Goal: Transaction & Acquisition: Purchase product/service

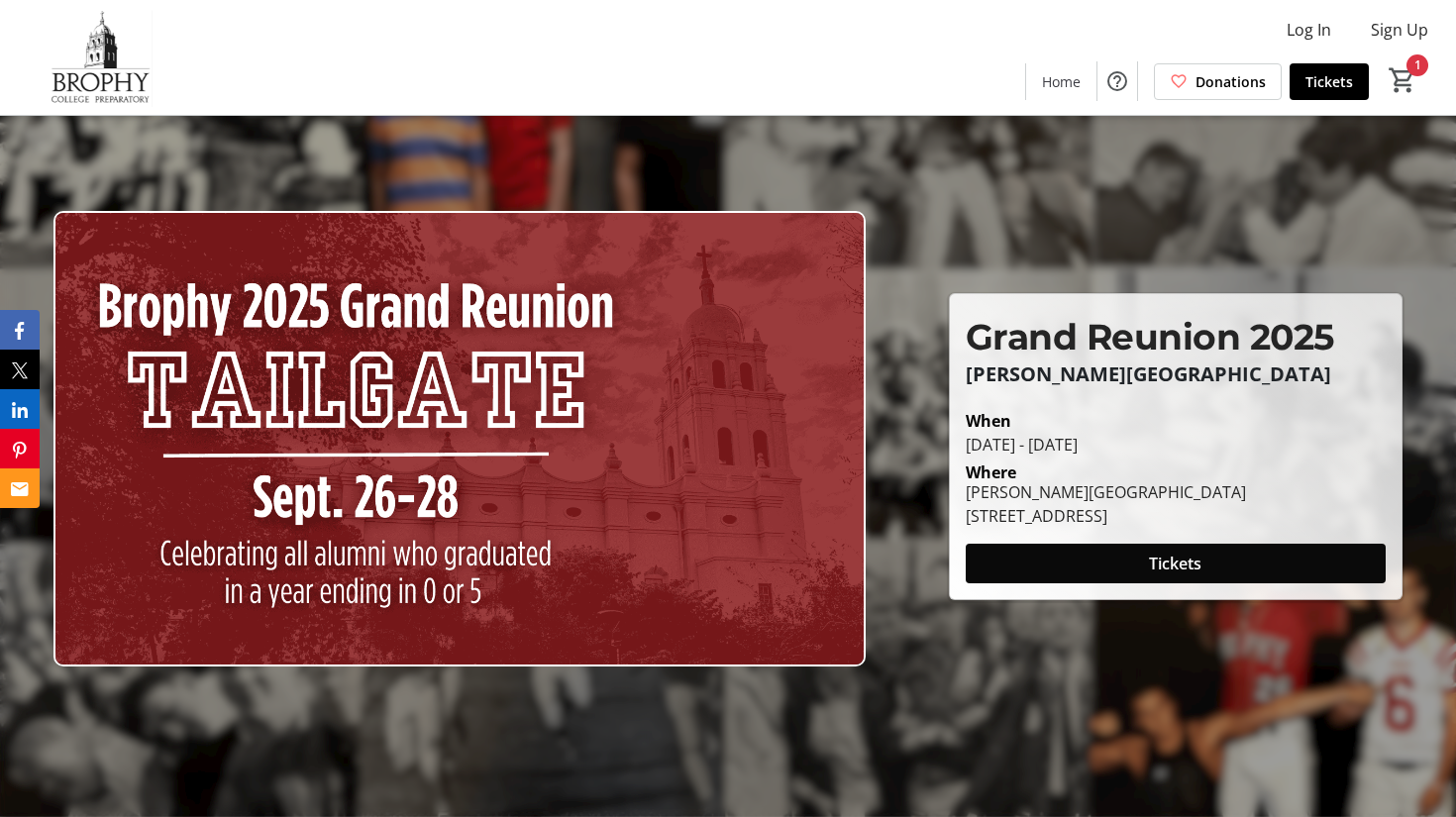
click at [1195, 560] on span "Tickets" at bounding box center [1175, 563] width 53 height 24
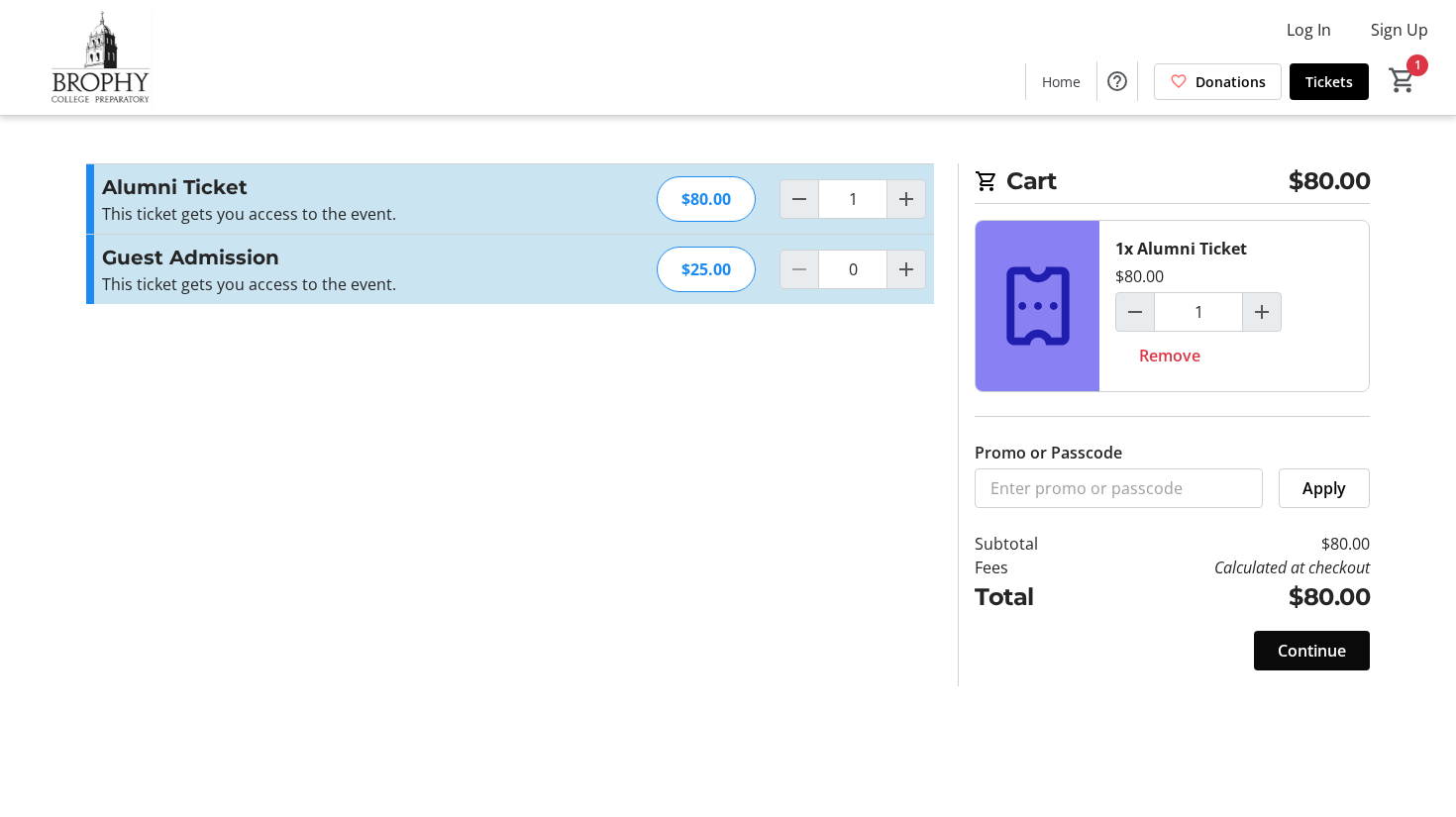
click at [1325, 649] on span "Continue" at bounding box center [1311, 651] width 69 height 24
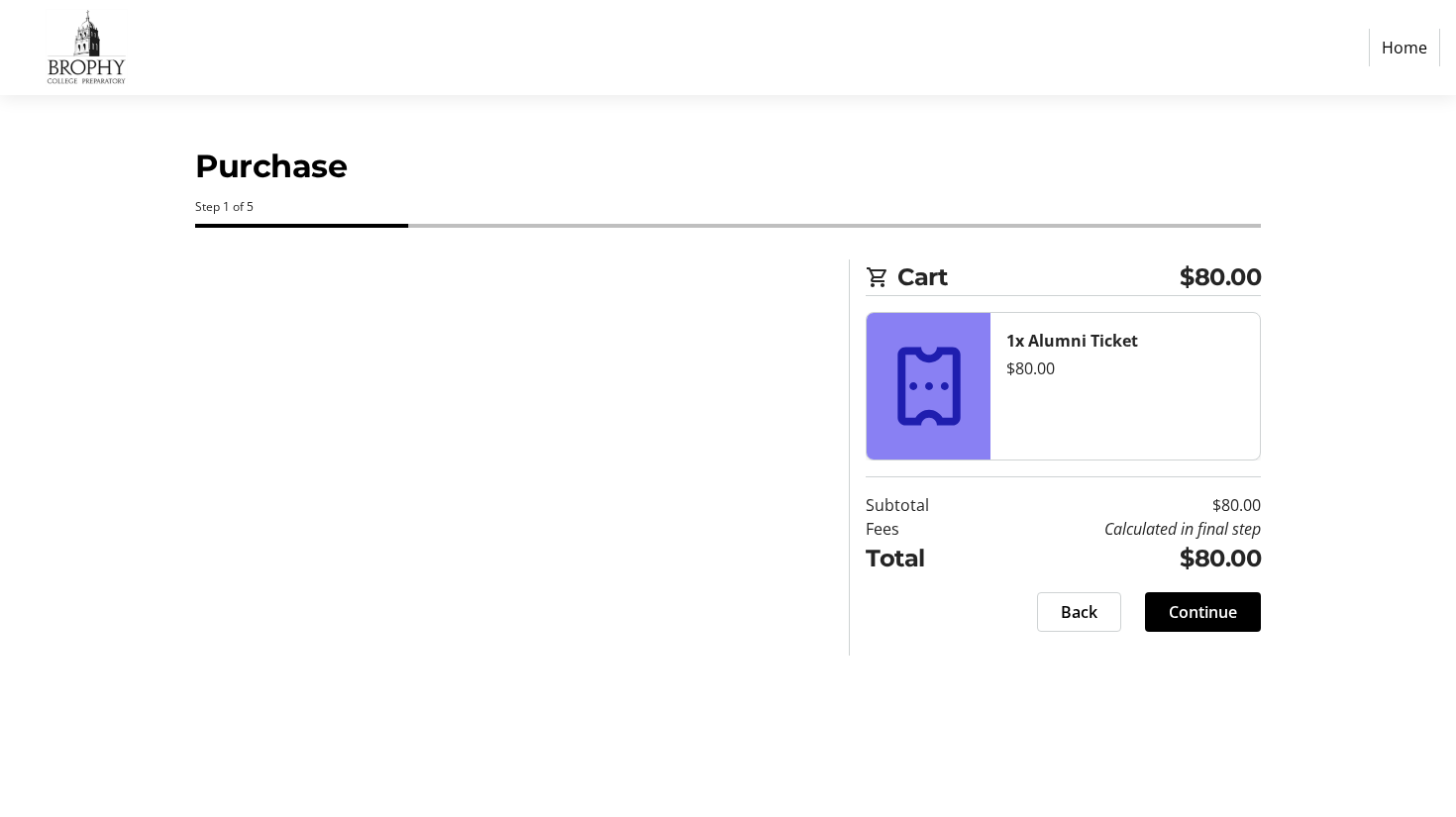
select select "US"
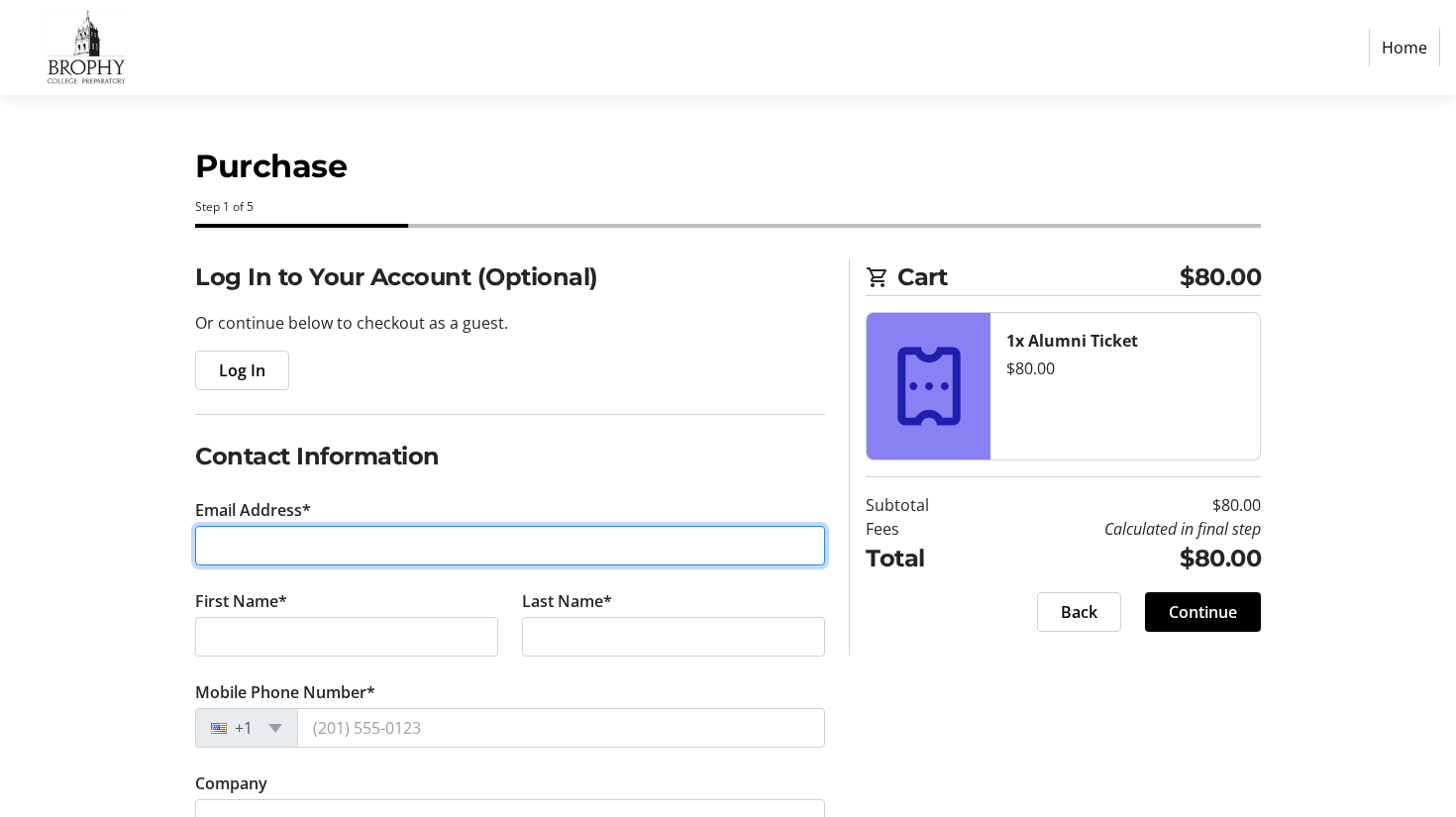
click at [269, 559] on input "Email Address*" at bounding box center [510, 546] width 630 height 40
type input "[PERSON_NAME][EMAIL_ADDRESS][PERSON_NAME][DOMAIN_NAME]"
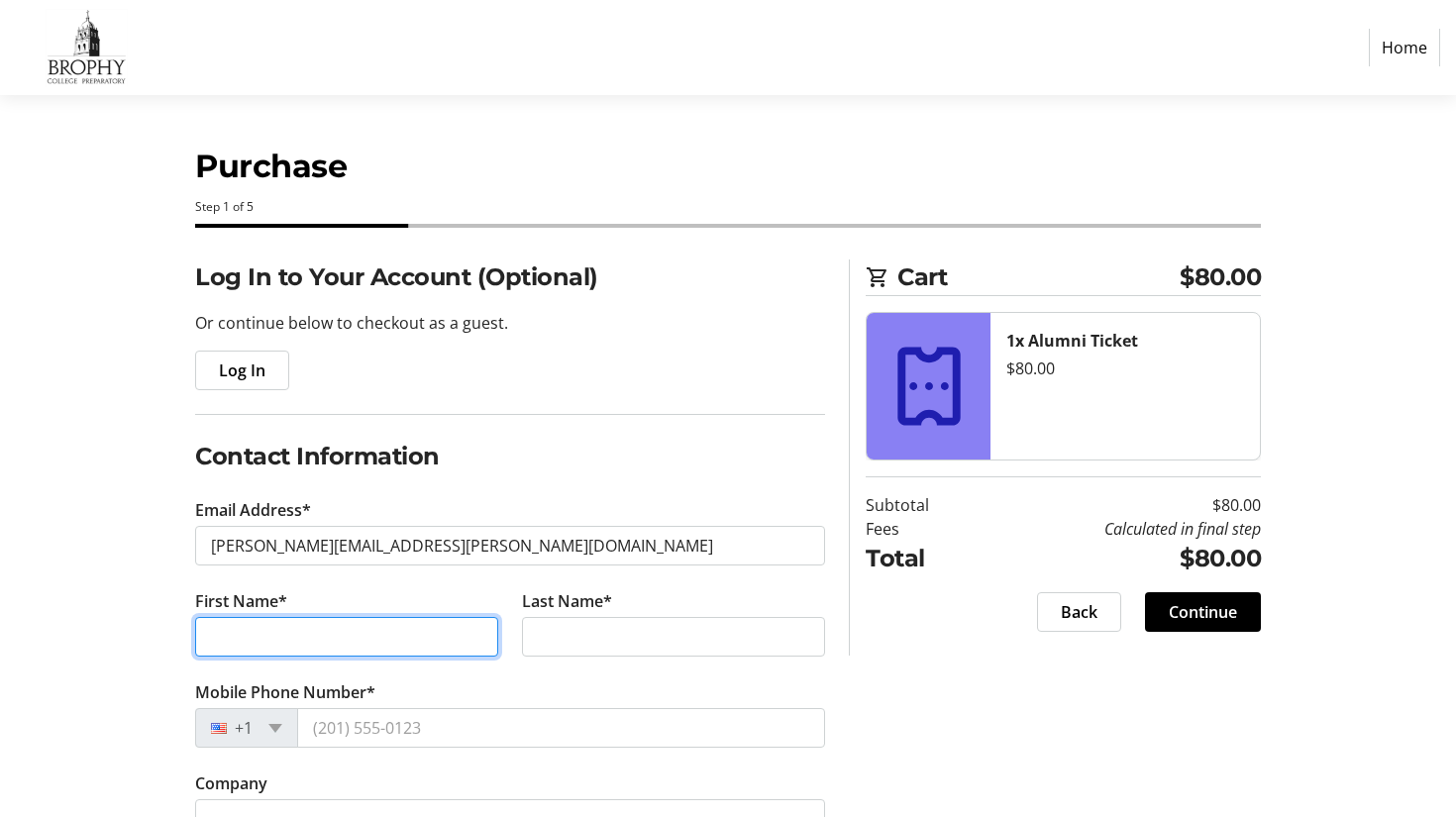
click at [295, 641] on input "First Name*" at bounding box center [347, 637] width 303 height 40
type input "[PERSON_NAME]"
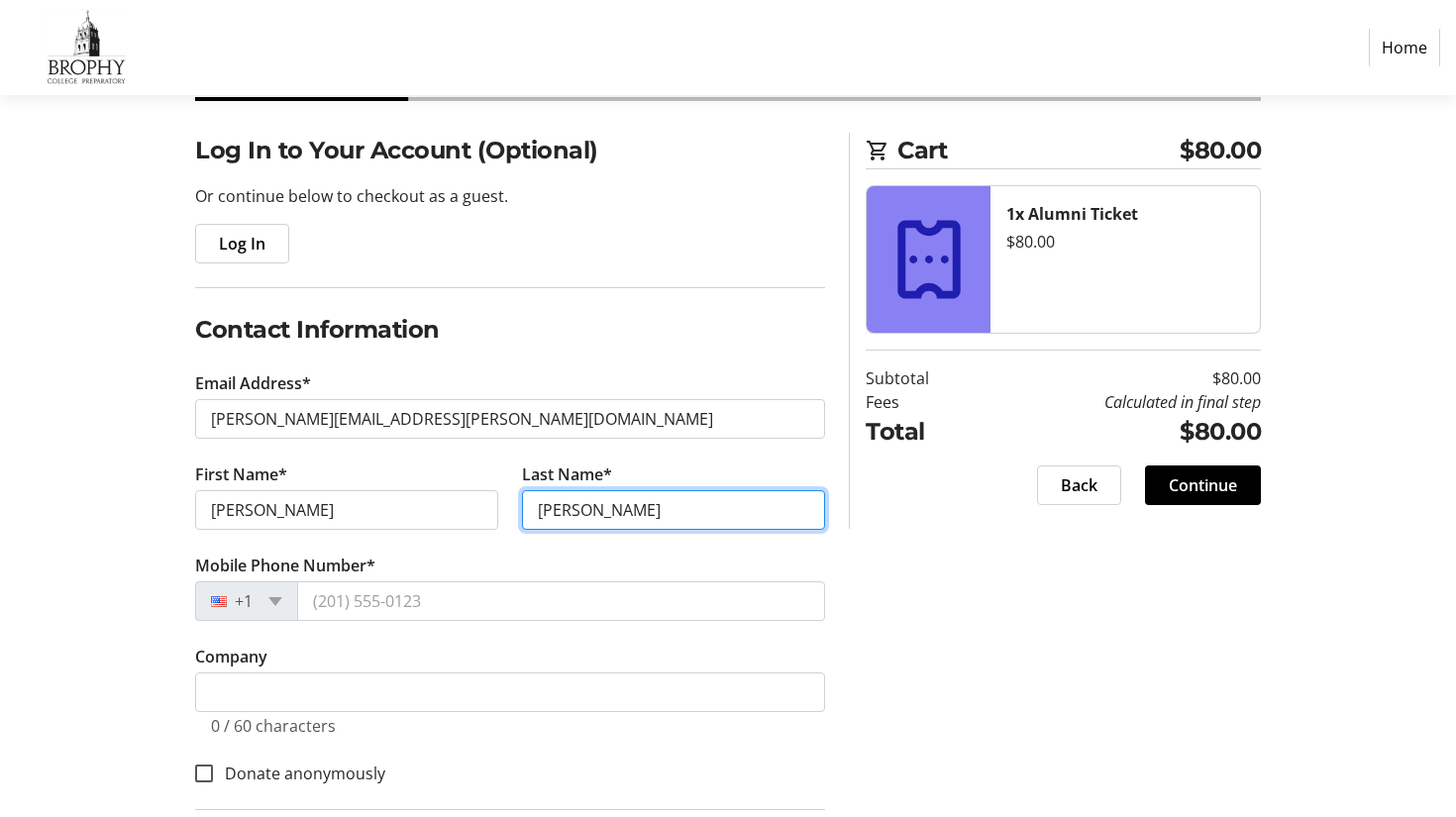
scroll to position [145, 0]
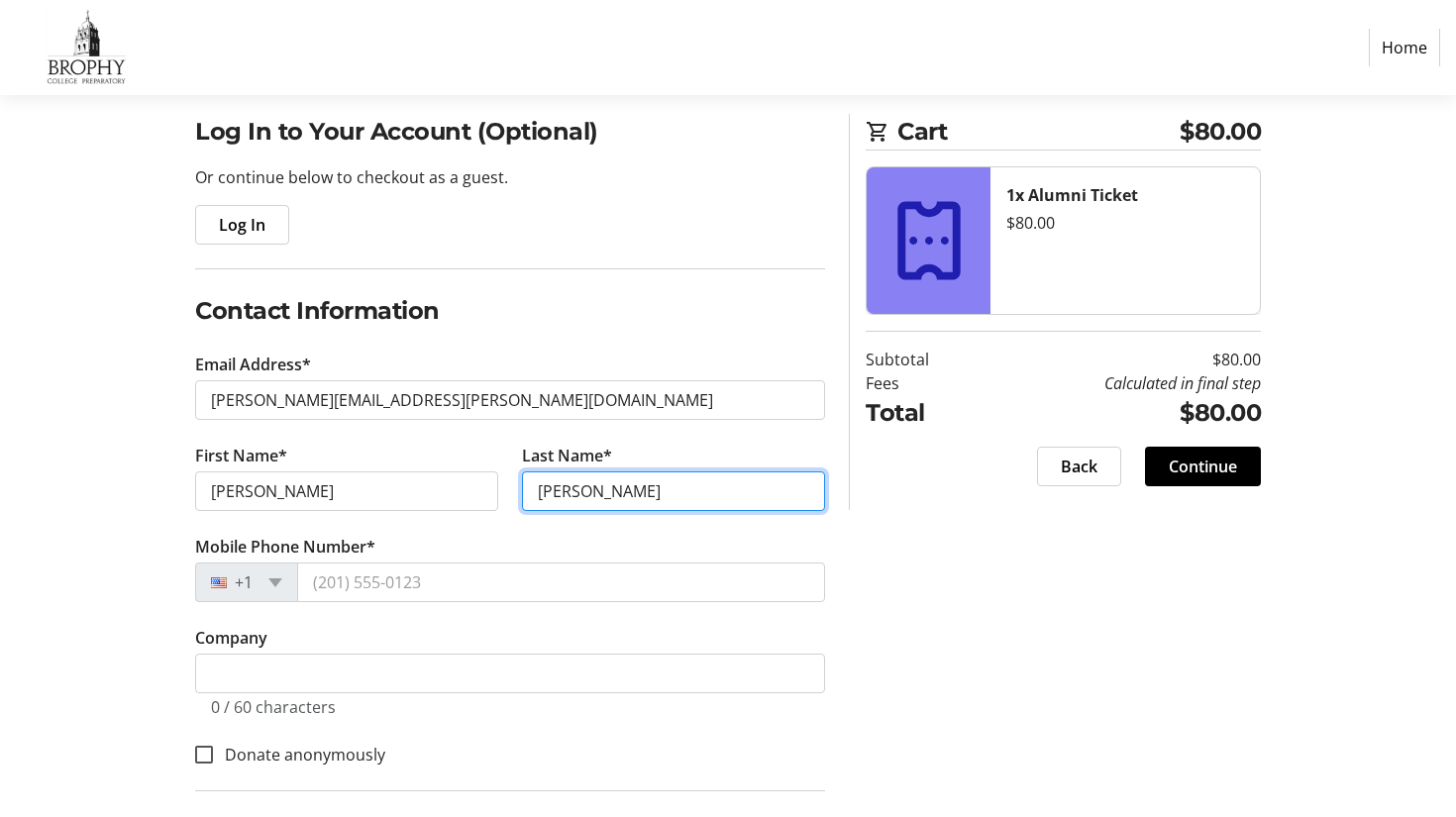
type input "[PERSON_NAME]"
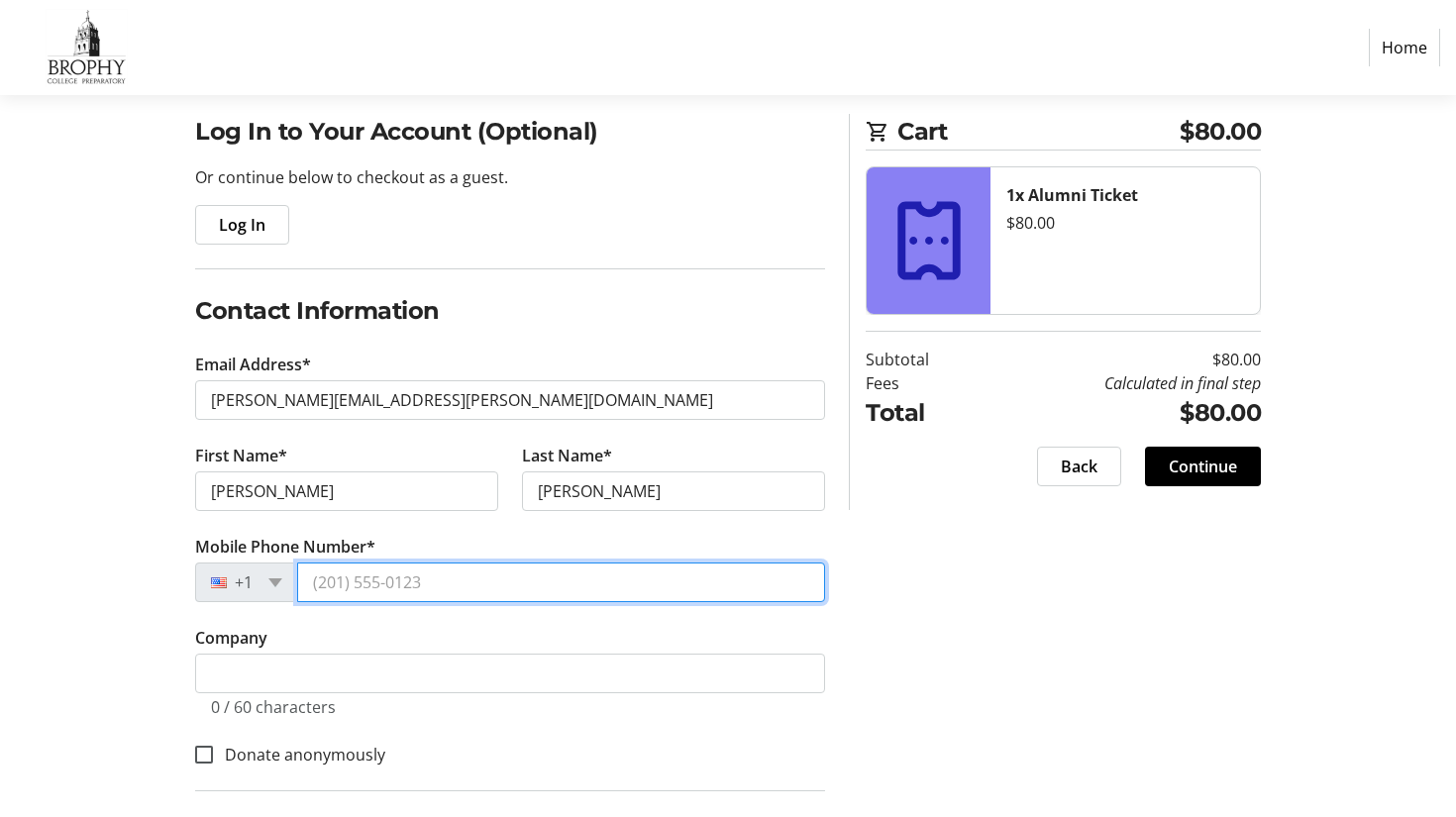
click at [349, 585] on input "Mobile Phone Number*" at bounding box center [561, 582] width 528 height 40
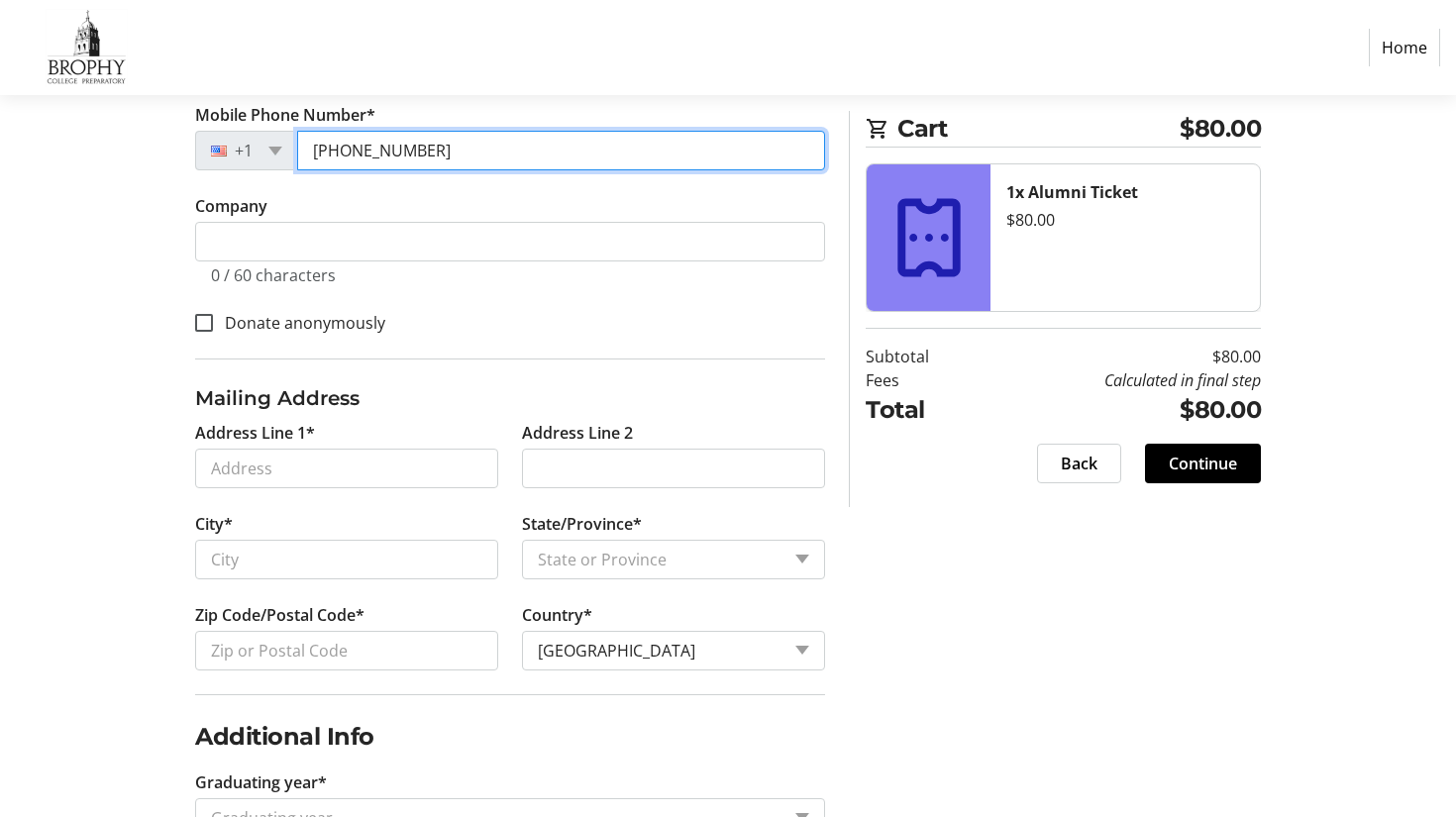
scroll to position [586, 0]
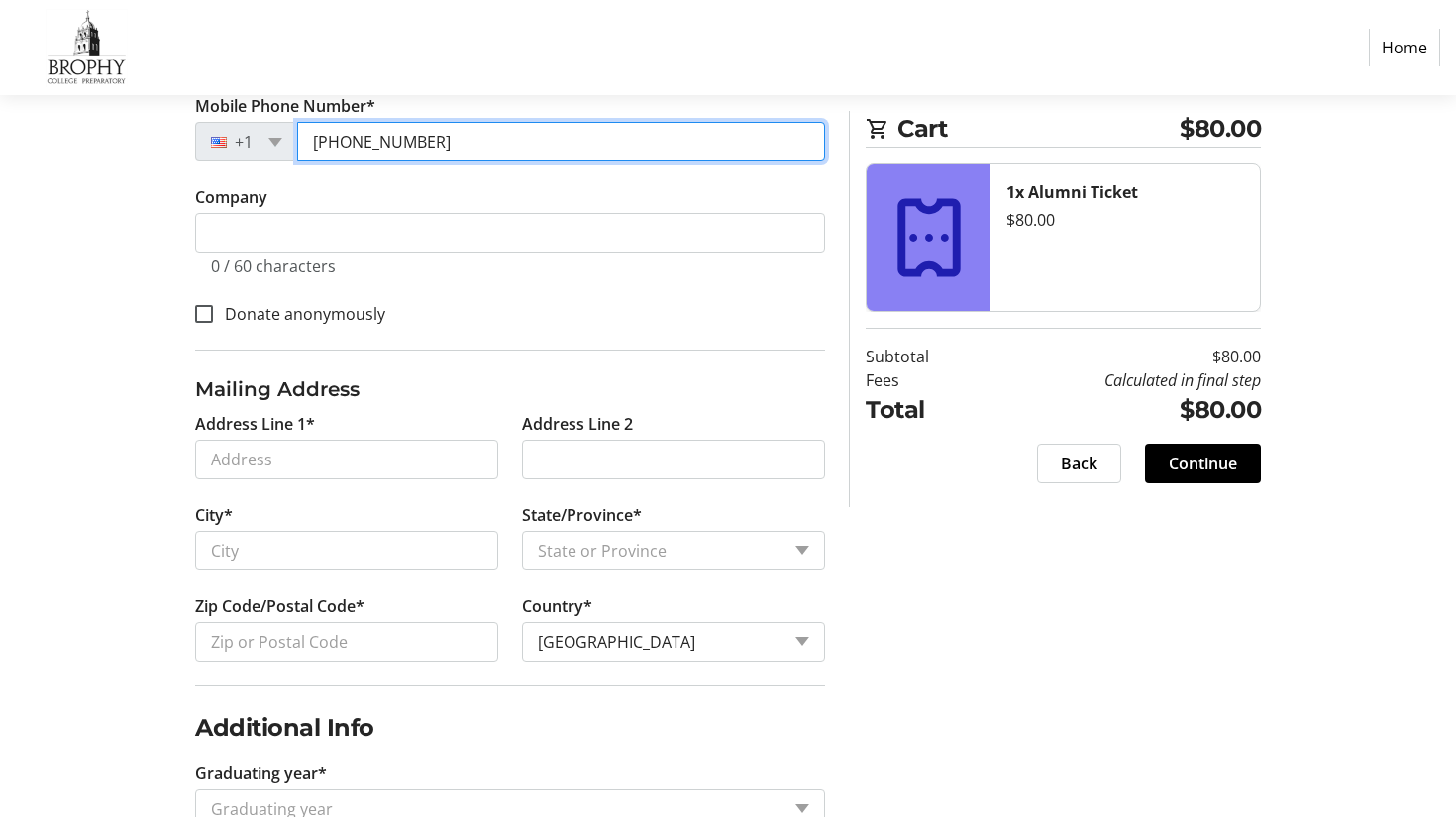
type input "[PHONE_NUMBER]"
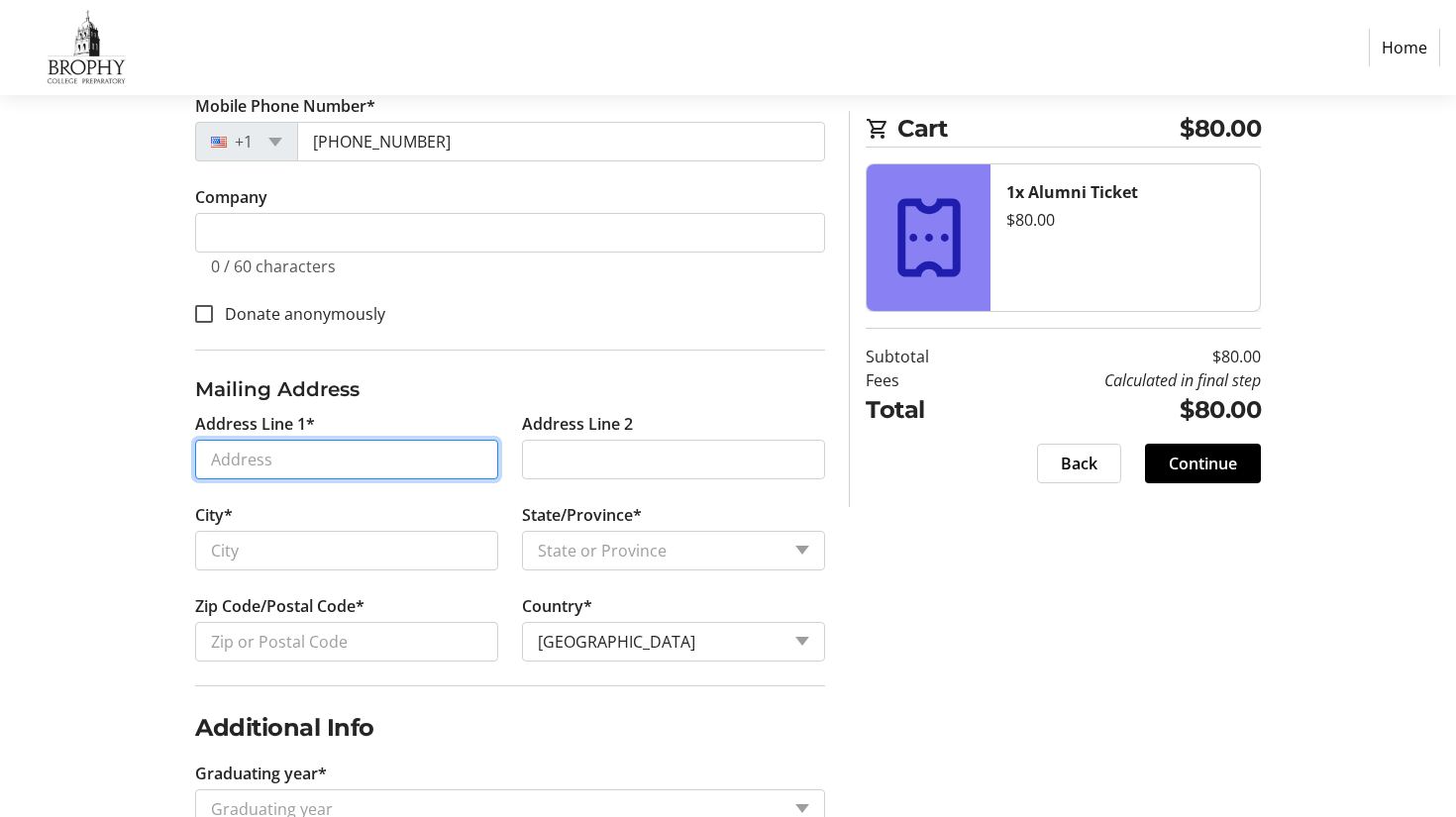
click at [244, 465] on input "Address Line 1*" at bounding box center [347, 459] width 303 height 40
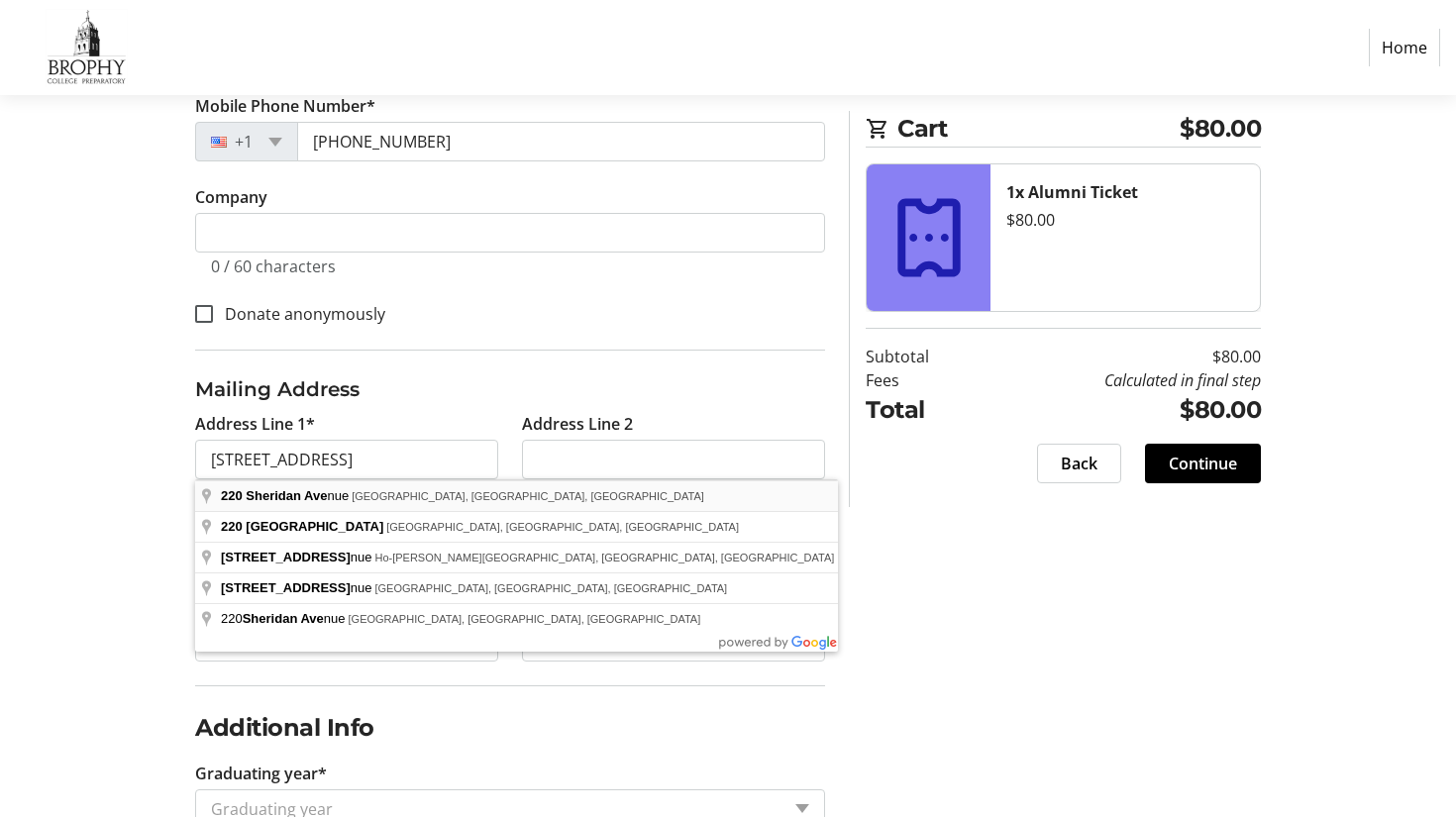
type input "[STREET_ADDRESS]"
type input "[GEOGRAPHIC_DATA][PERSON_NAME]"
select select "NY"
type input "10552"
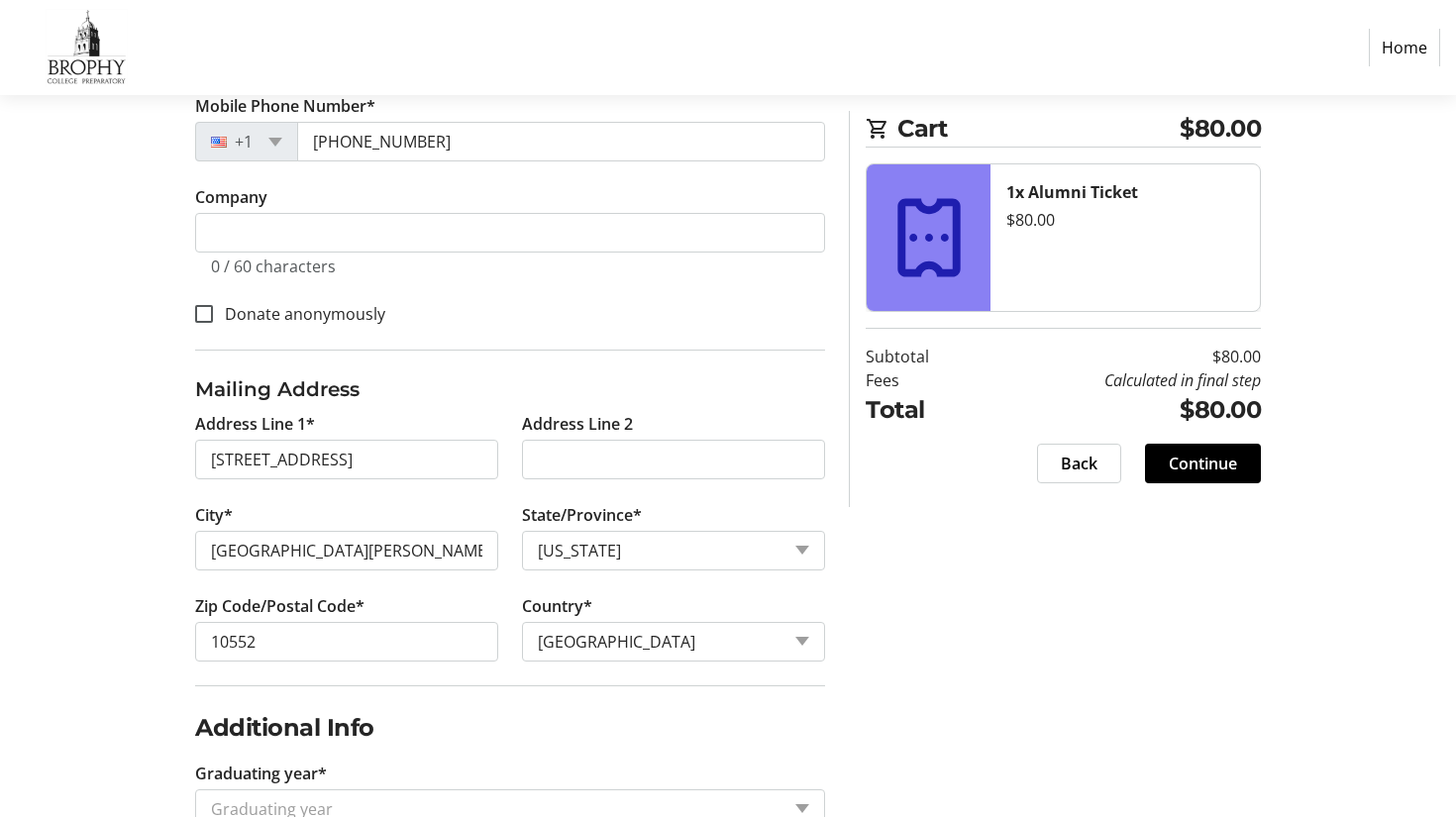
scroll to position [645, 0]
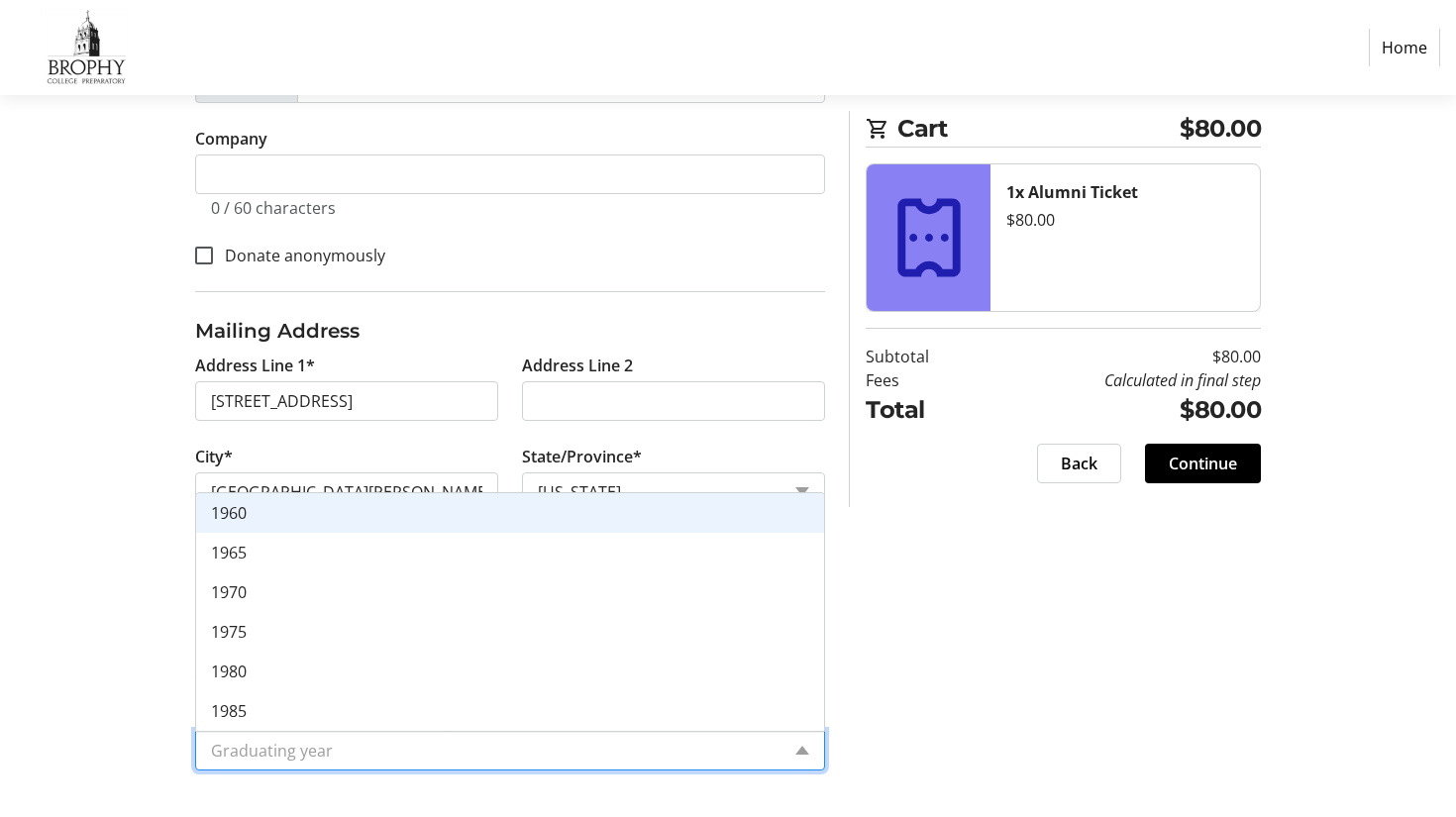
click at [256, 739] on input "Graduating year*" at bounding box center [495, 750] width 568 height 24
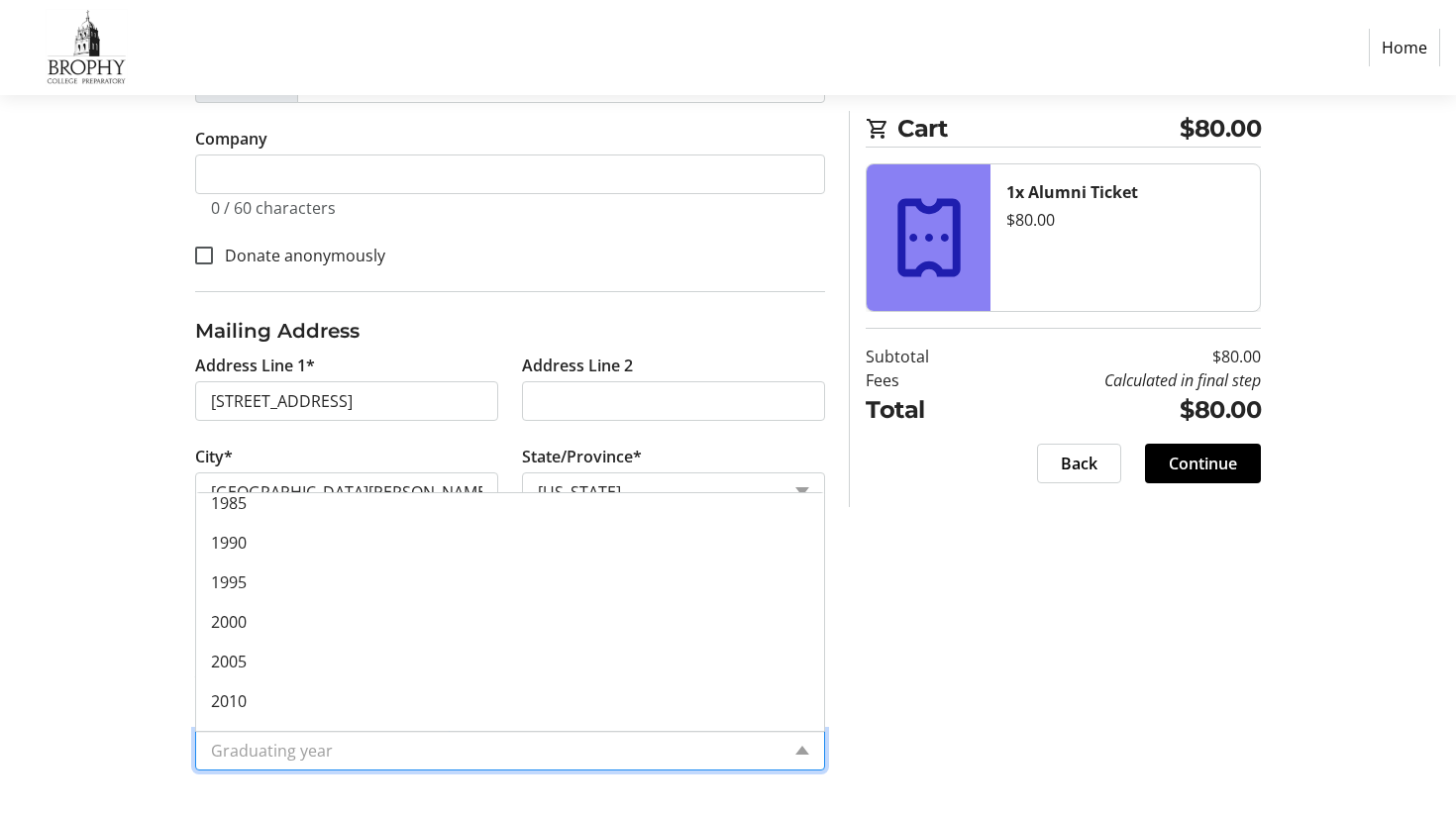
scroll to position [277, 0]
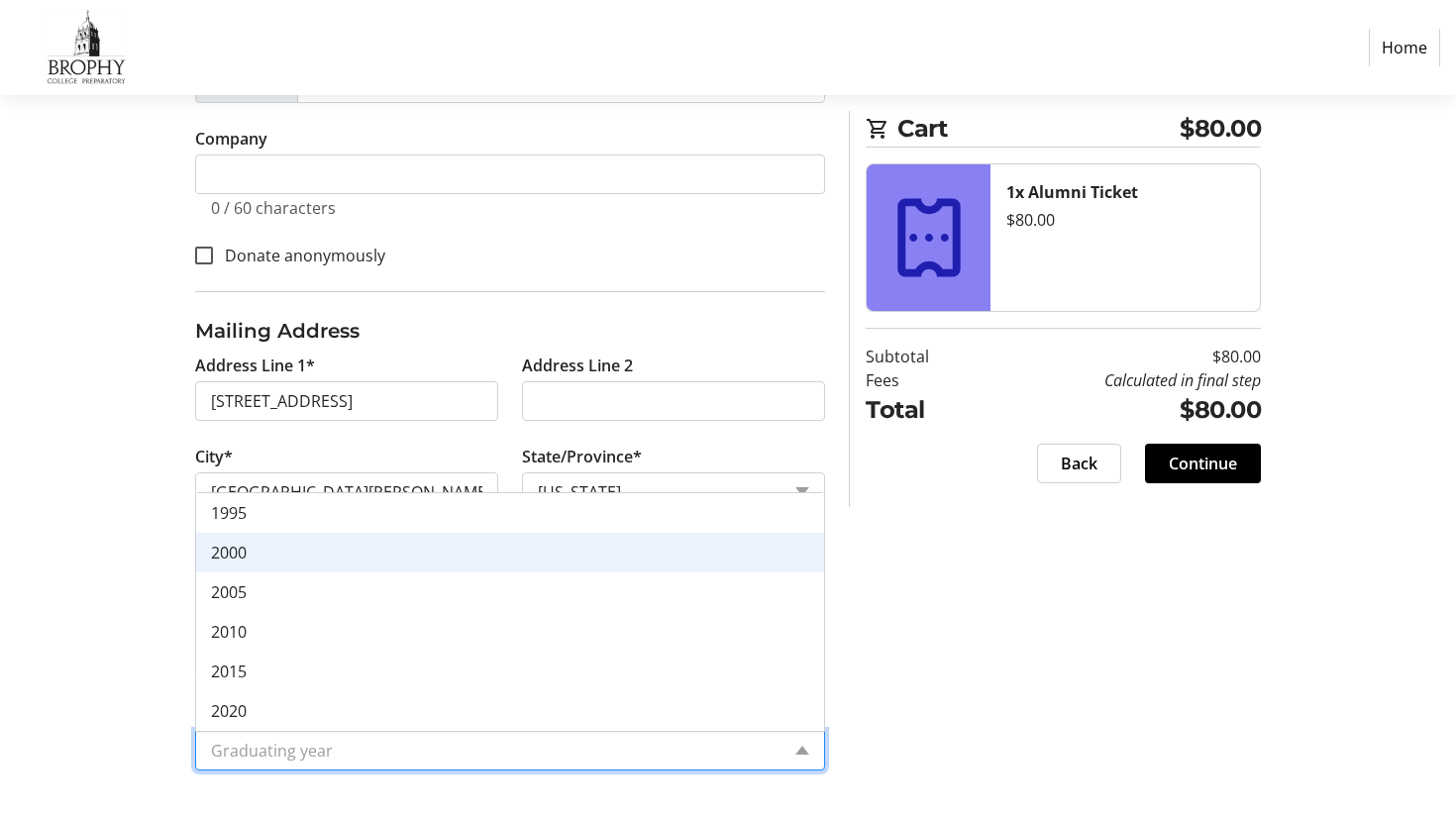
click at [255, 563] on div "2000" at bounding box center [510, 553] width 628 height 40
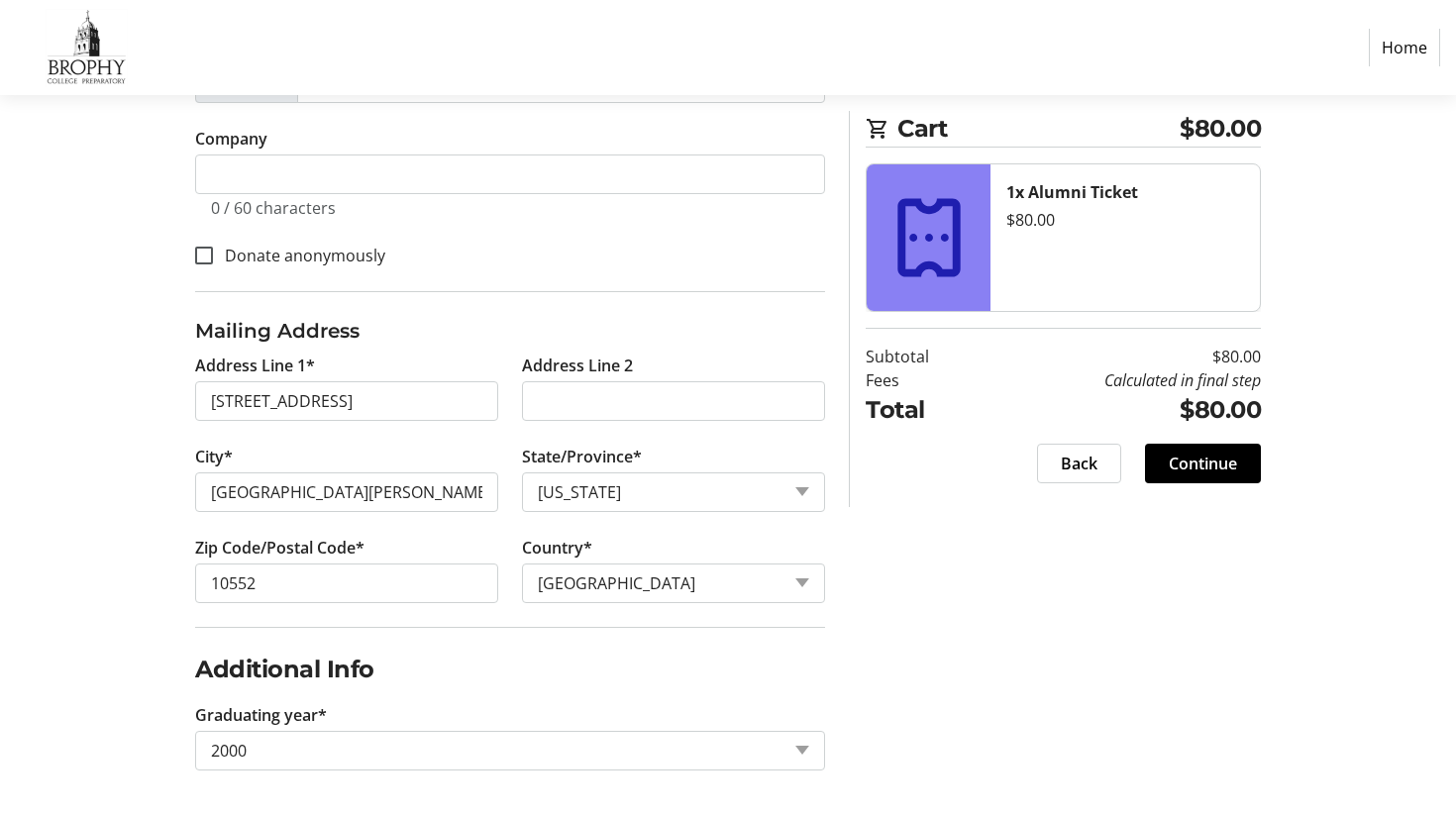
click at [129, 689] on div "Log In to Your Account (Optional) Or continue below to checkout as a guest. Log…" at bounding box center [728, 215] width 1308 height 1203
click at [1189, 462] on span "Continue" at bounding box center [1203, 463] width 69 height 24
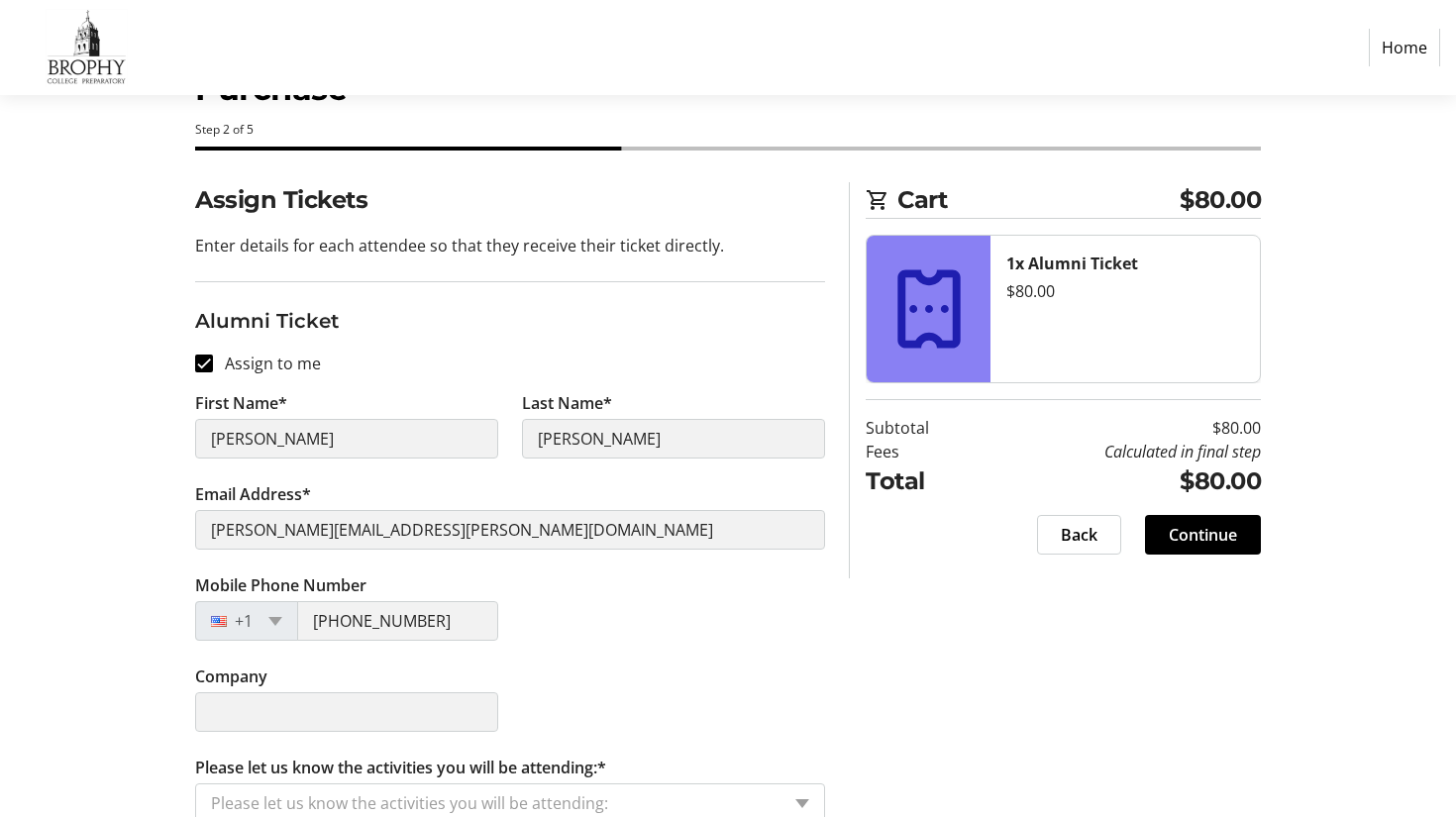
scroll to position [107, 0]
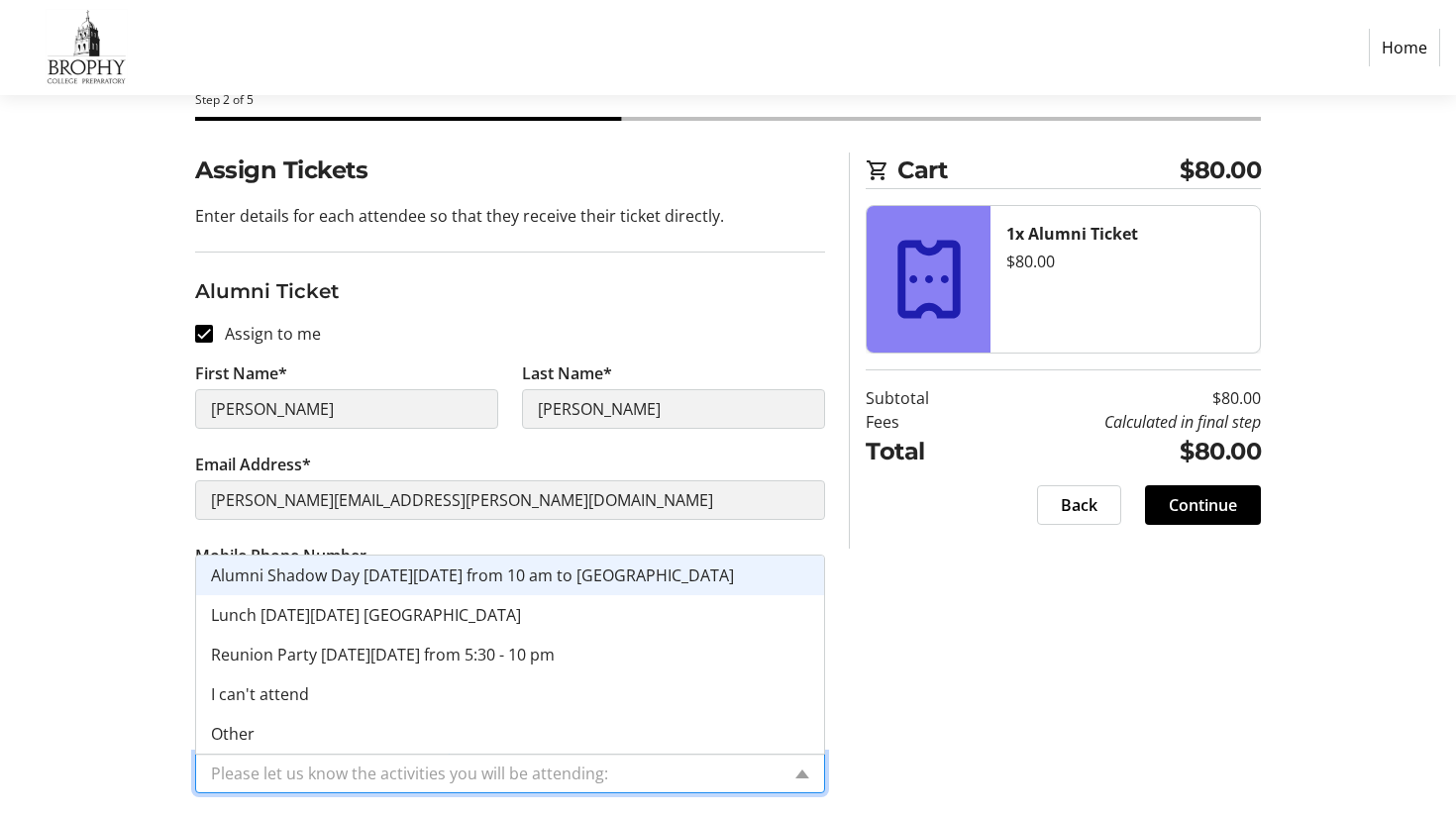
click at [768, 772] on input "Please let us know the activities you will be attending:*" at bounding box center [495, 773] width 568 height 24
click at [705, 570] on div "Alumni Shadow Day [DATE][DATE] from 10 am to [GEOGRAPHIC_DATA]" at bounding box center [510, 575] width 628 height 40
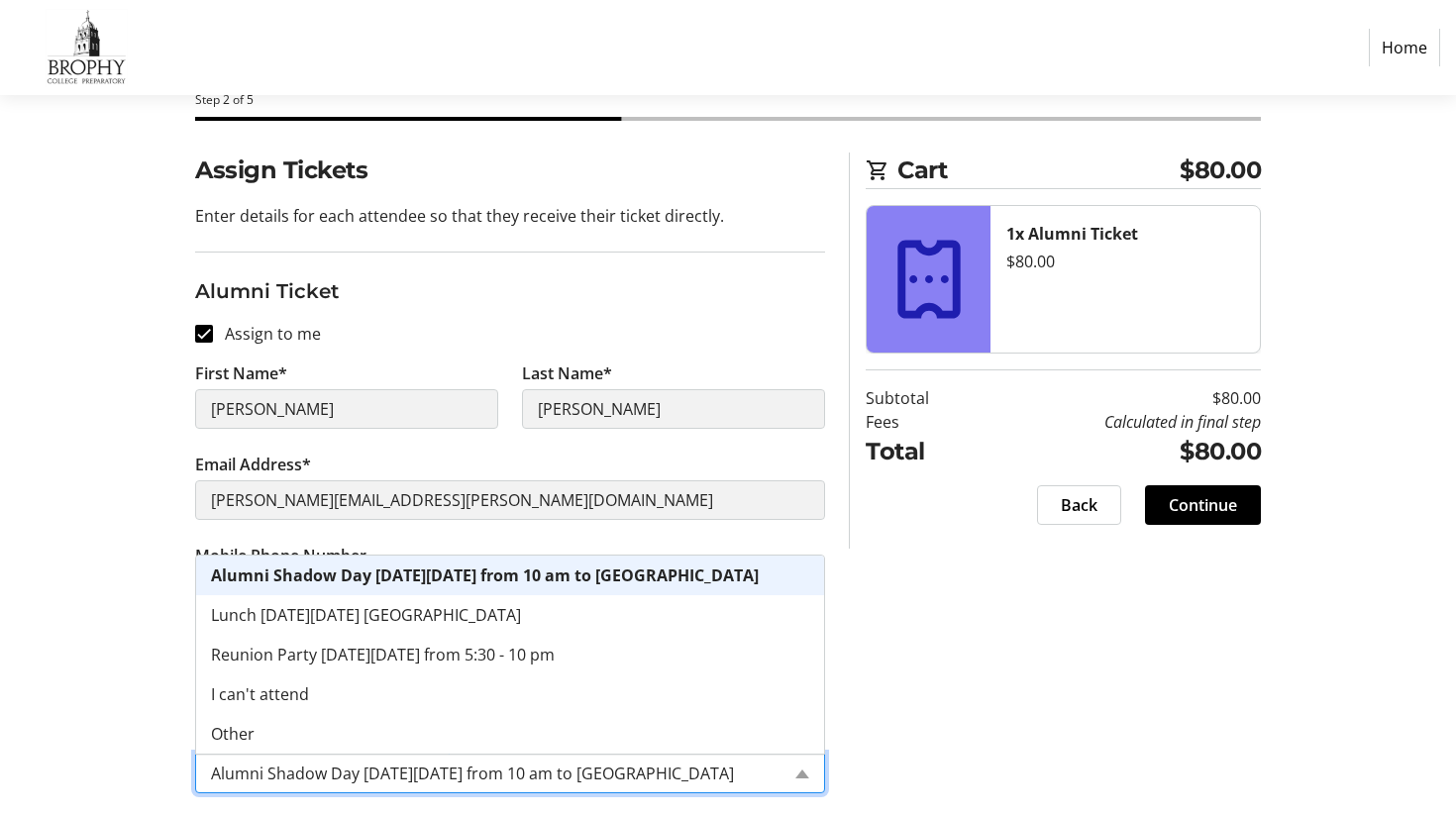
click at [678, 767] on input "Please let us know the activities you will be attending:*" at bounding box center [495, 773] width 568 height 24
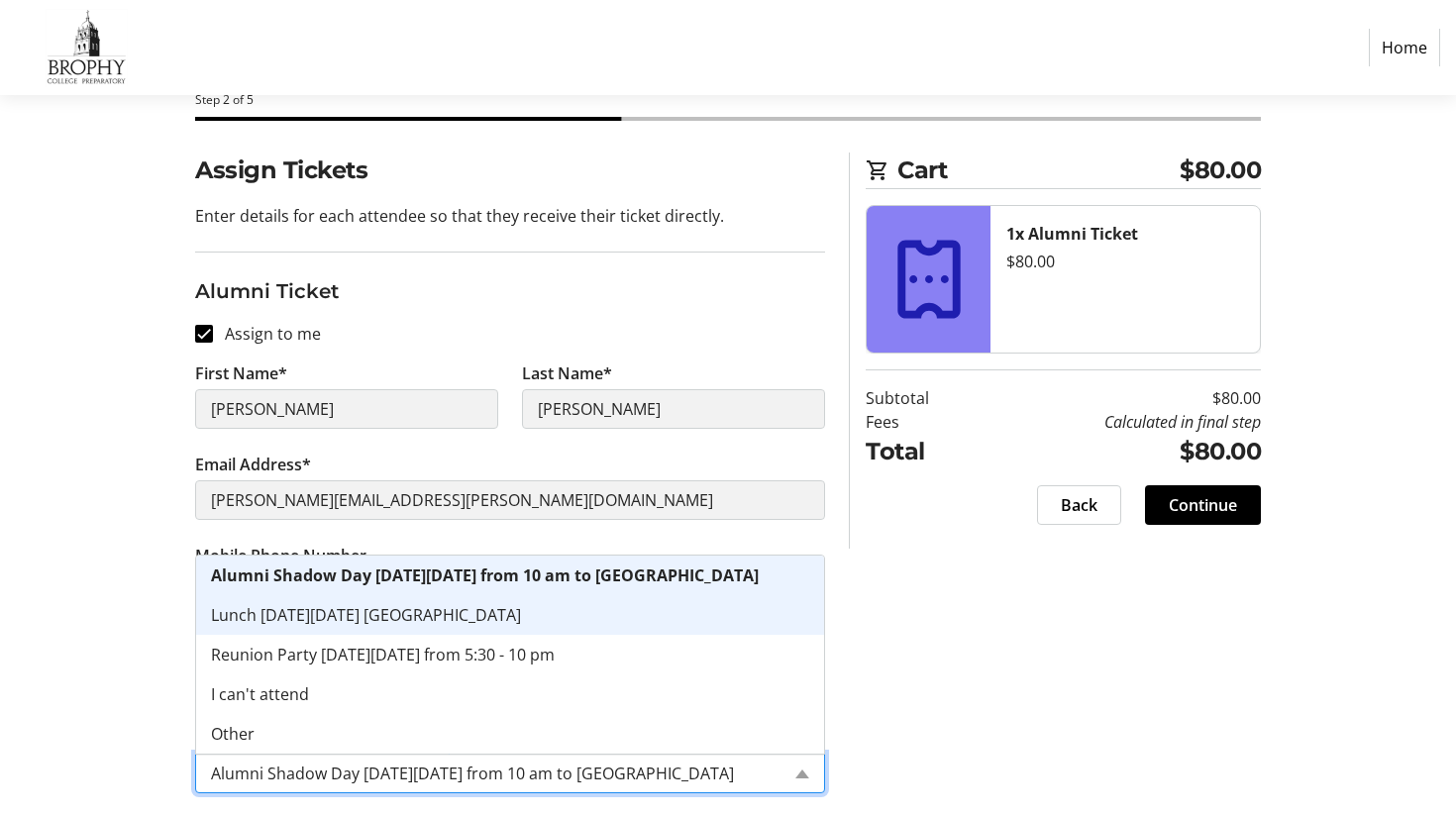
click at [604, 618] on div "Lunch [DATE][DATE] [GEOGRAPHIC_DATA]" at bounding box center [510, 615] width 628 height 40
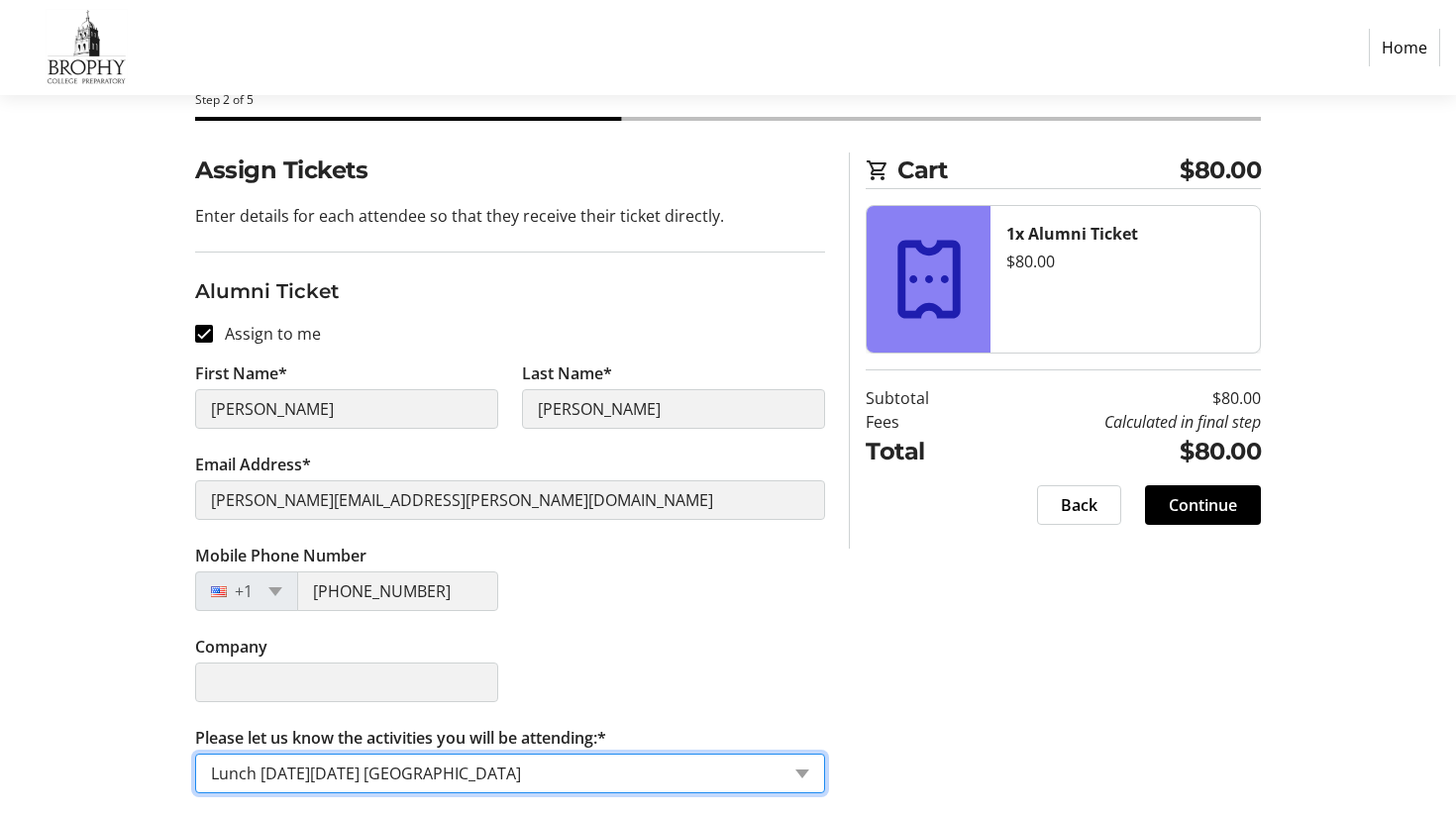
click at [784, 771] on div "Please let us know the activities you will be attending: × Lunch [DATE][DATE] […" at bounding box center [510, 773] width 630 height 40
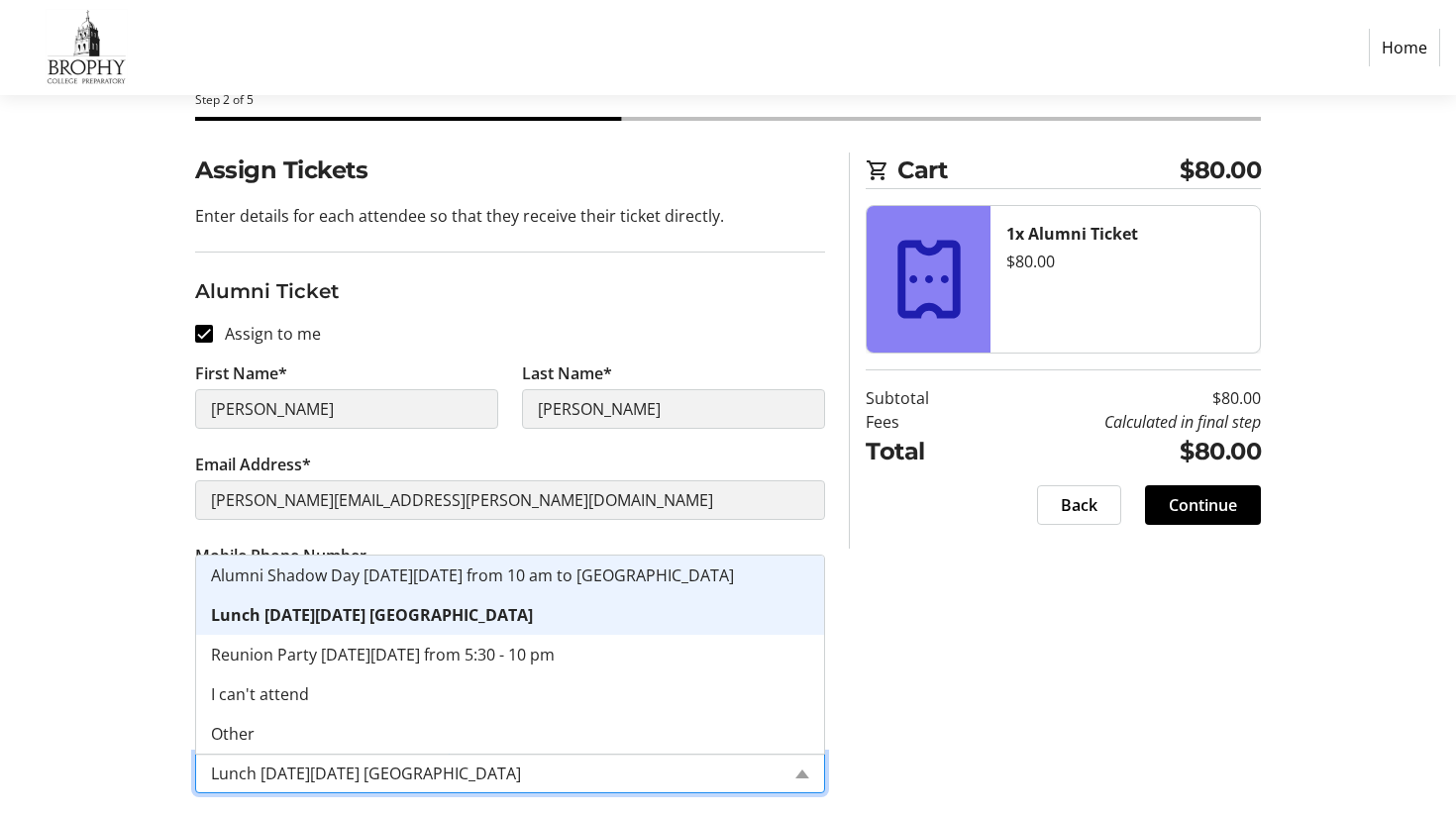
click at [523, 577] on span "Alumni Shadow Day [DATE][DATE] from 10 am to [GEOGRAPHIC_DATA]" at bounding box center [472, 575] width 523 height 22
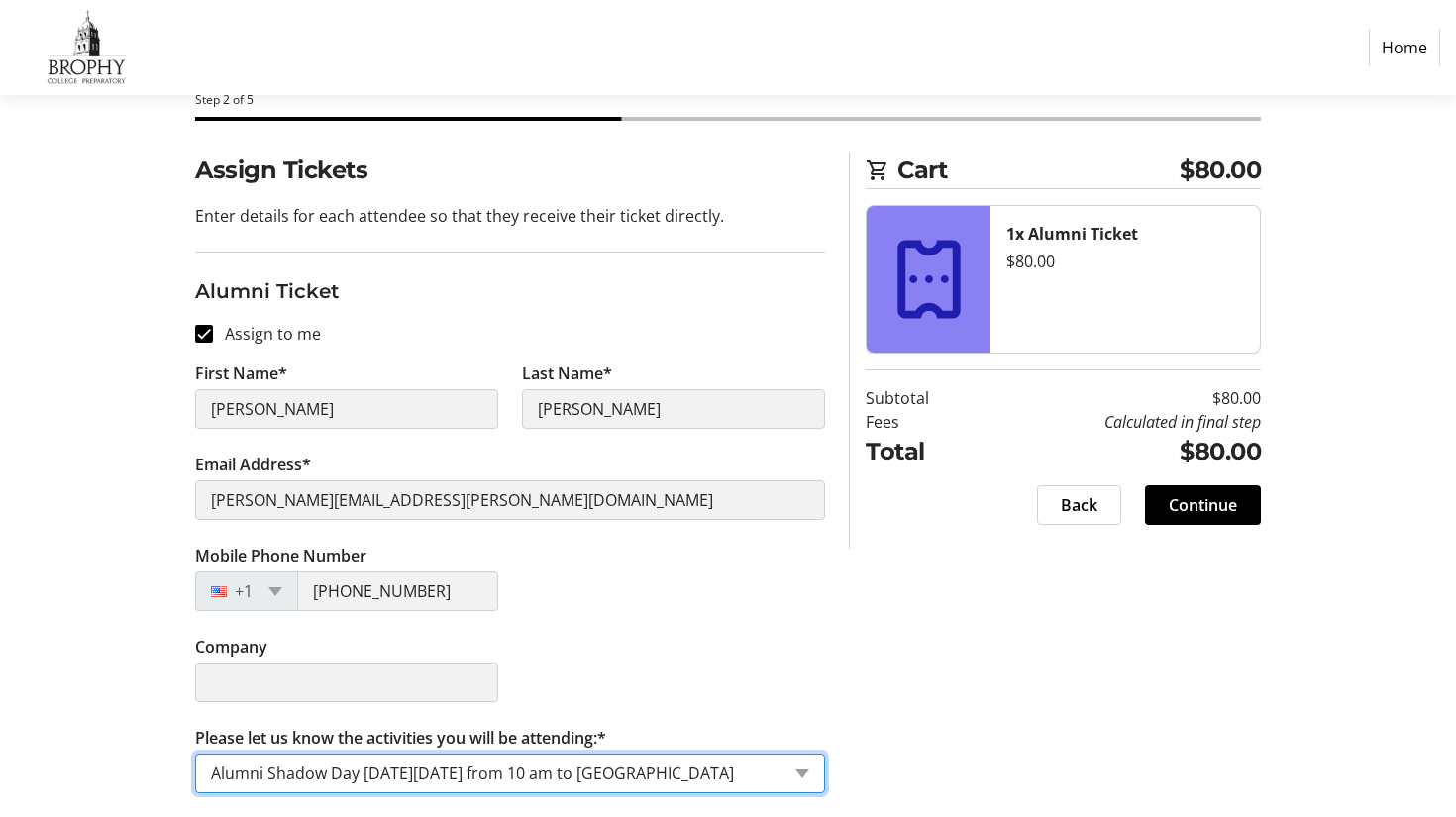
click at [769, 764] on input "Please let us know the activities you will be attending:*" at bounding box center [495, 773] width 568 height 24
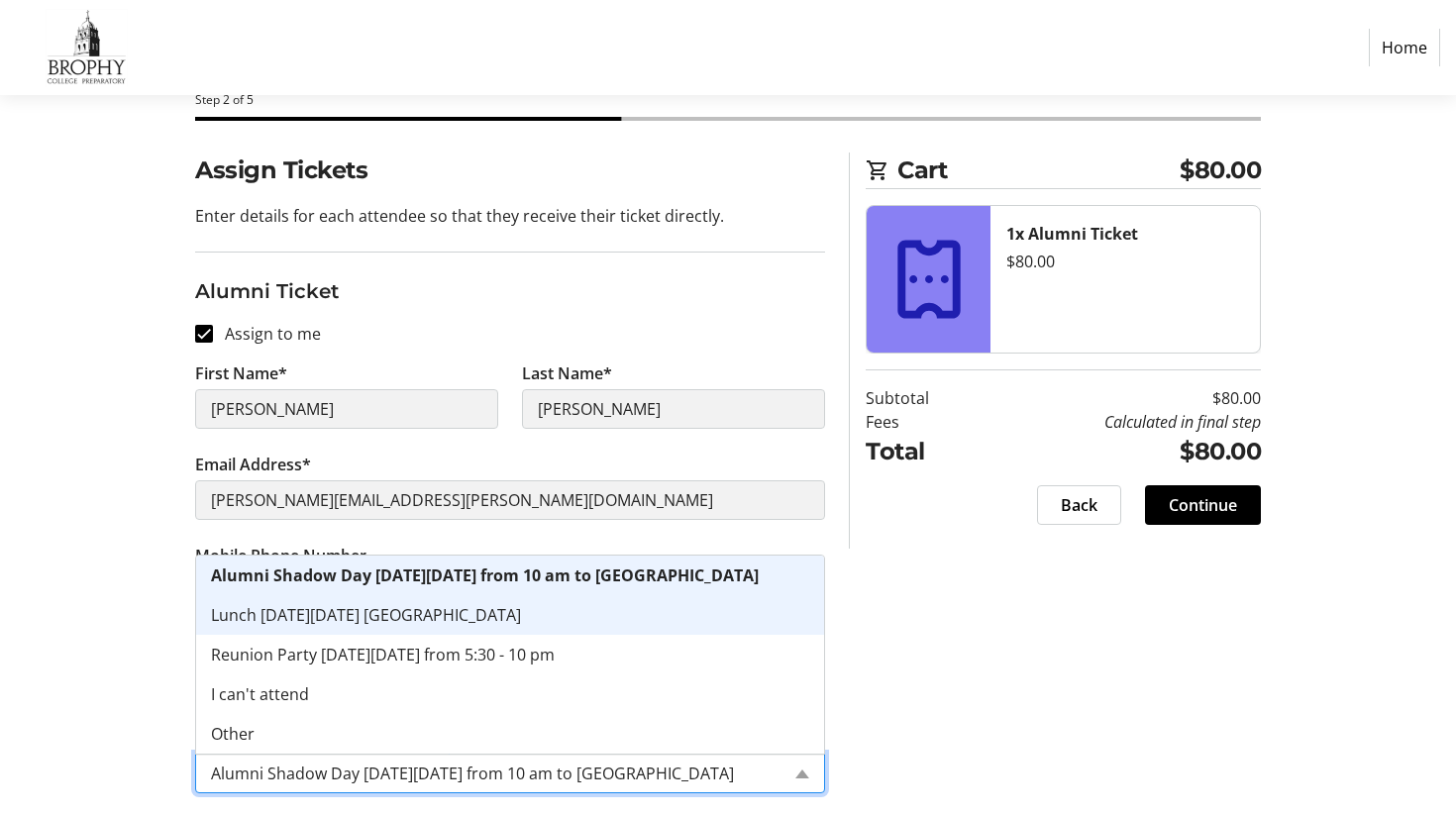
click at [687, 620] on div "Lunch [DATE][DATE] [GEOGRAPHIC_DATA]" at bounding box center [510, 615] width 628 height 40
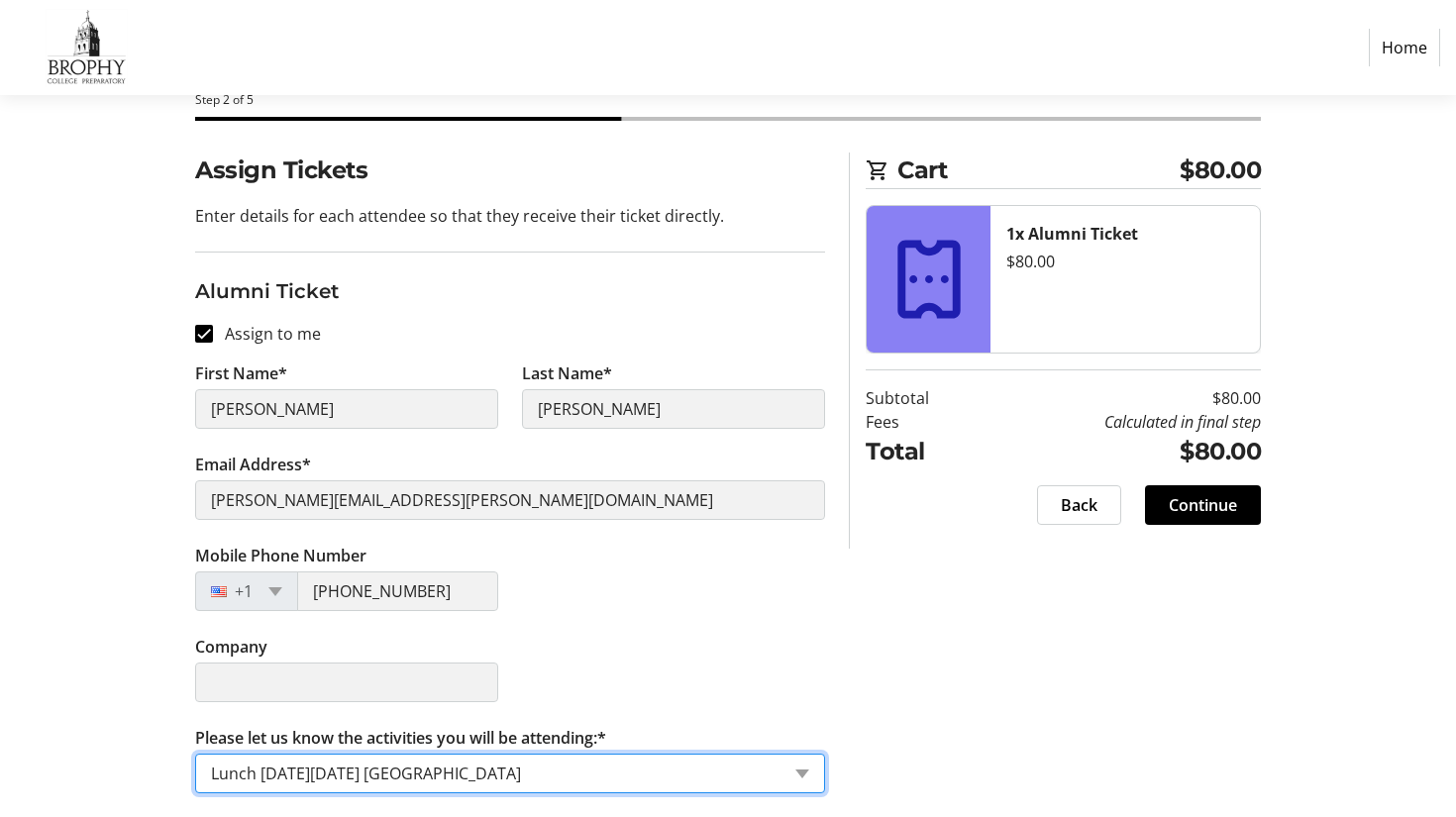
click at [684, 780] on input "Please let us know the activities you will be attending:*" at bounding box center [495, 773] width 568 height 24
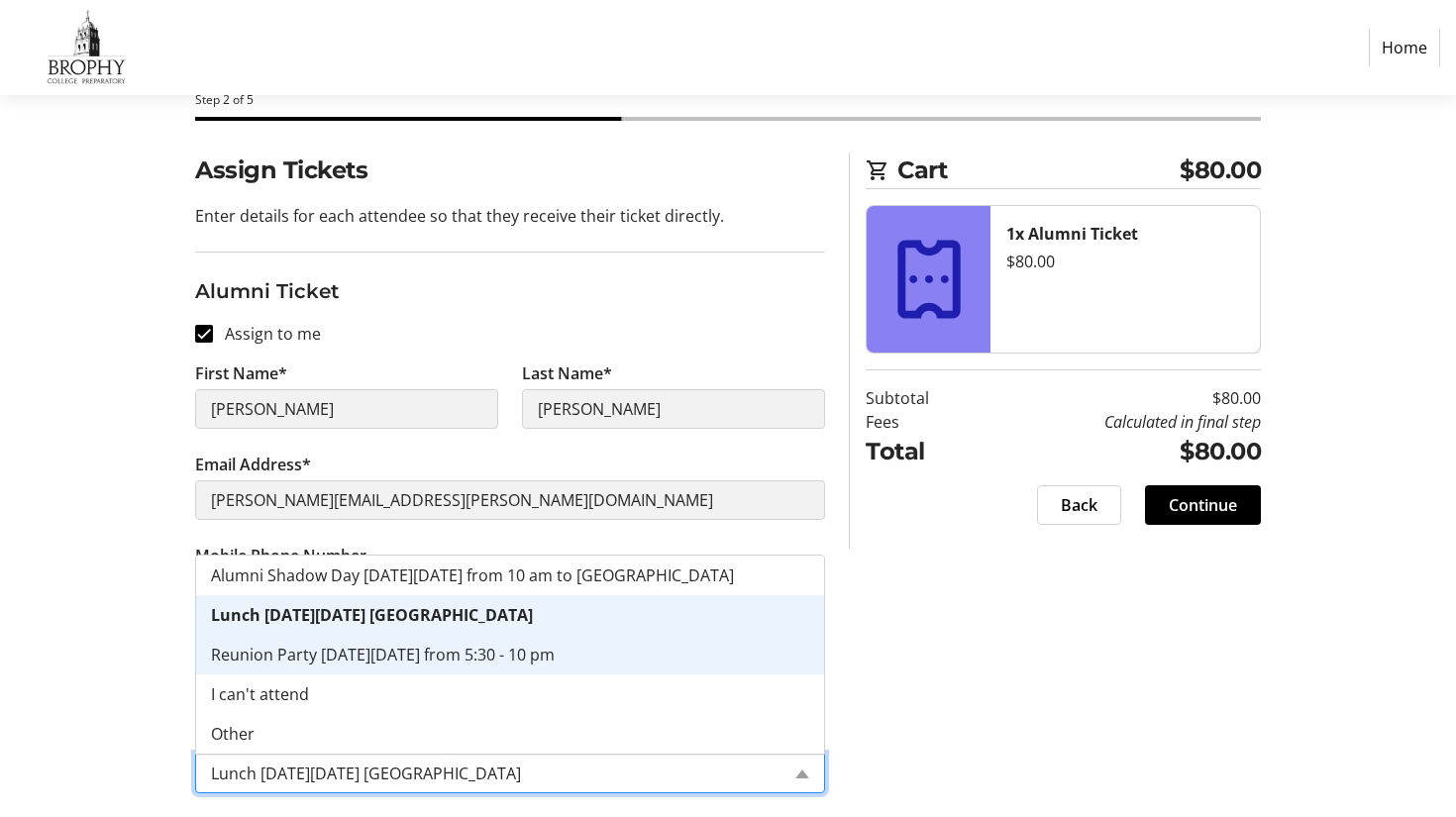
click at [923, 677] on div "Assign Tickets Enter details for each attendee so that they receive their ticke…" at bounding box center [728, 484] width 1308 height 665
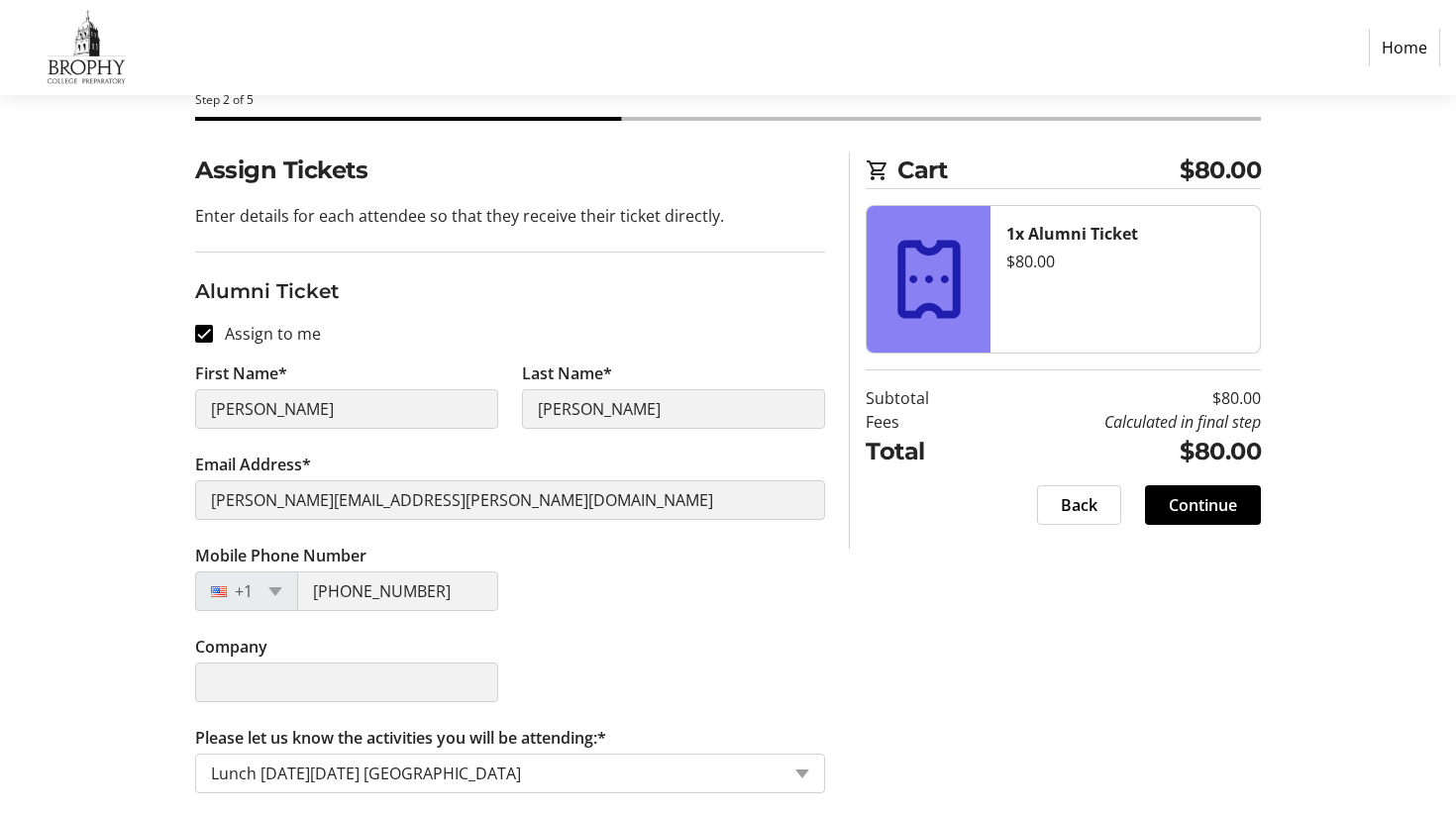
click at [785, 769] on div "Please let us know the activities you will be attending: × Lunch [DATE][DATE] […" at bounding box center [510, 773] width 630 height 40
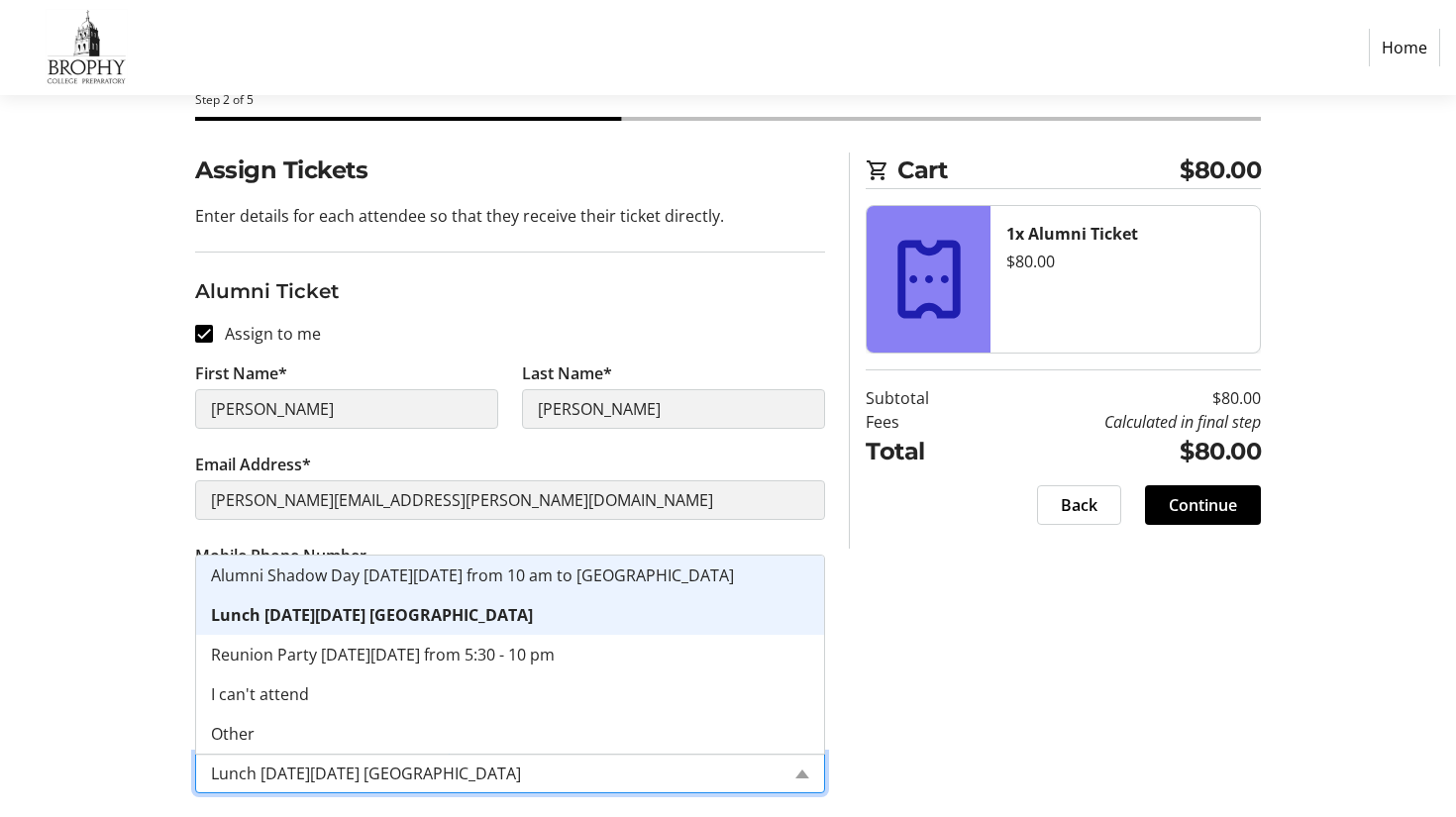
click at [642, 583] on div "Alumni Shadow Day [DATE][DATE] from 10 am to [GEOGRAPHIC_DATA]" at bounding box center [510, 575] width 628 height 40
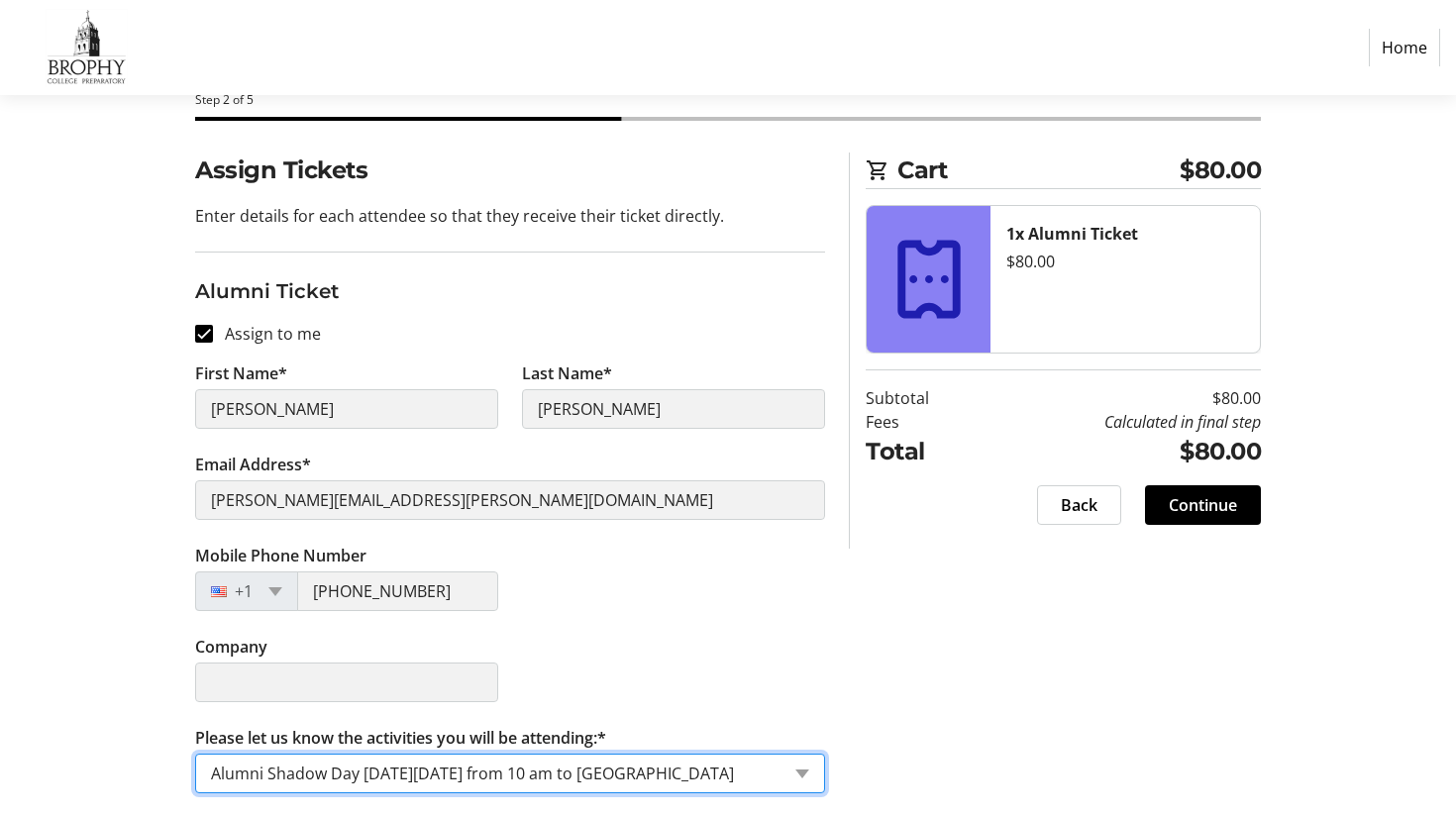
click at [652, 772] on input "Please let us know the activities you will be attending:*" at bounding box center [495, 773] width 568 height 24
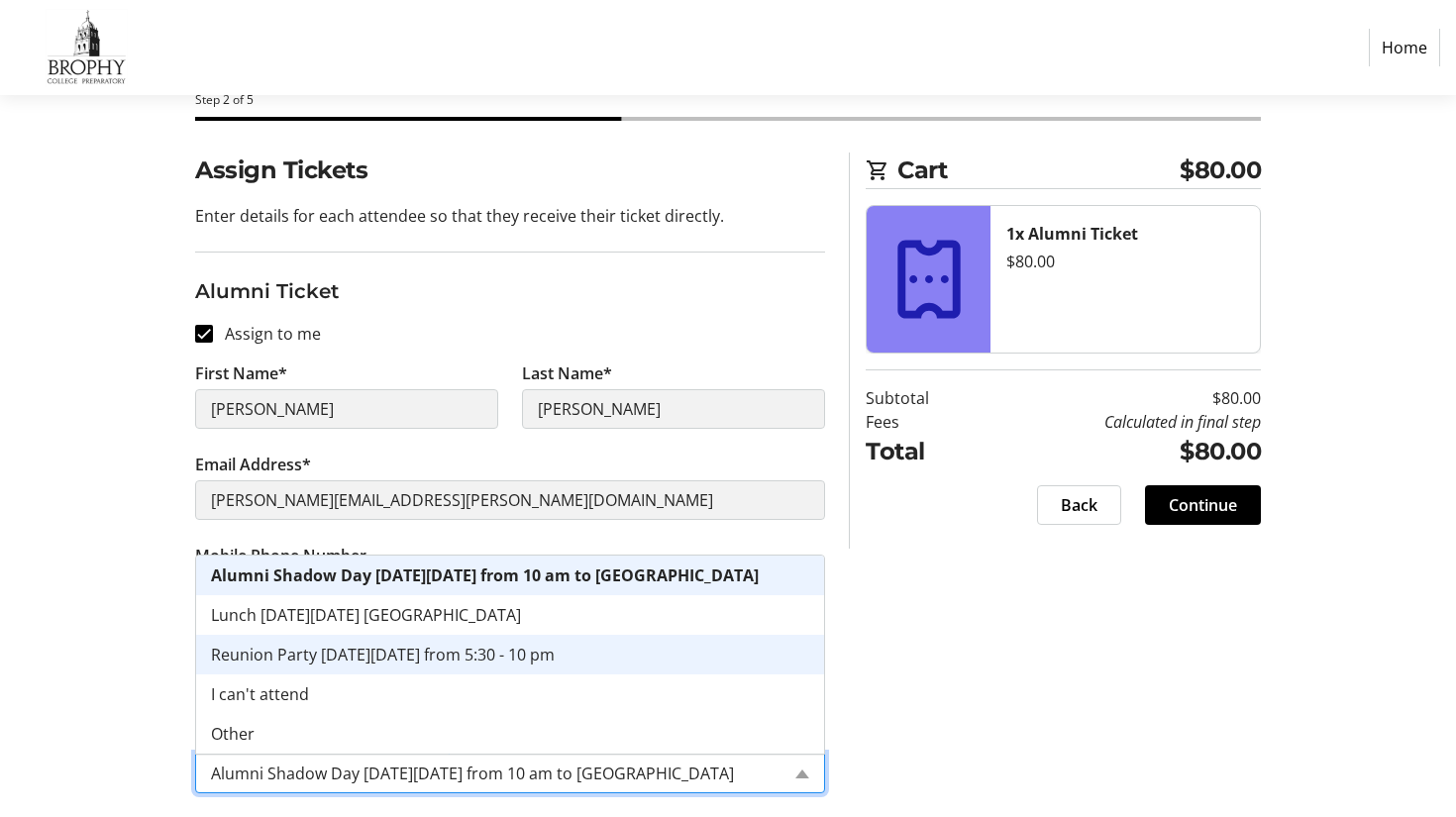
click at [575, 641] on div "Reunion Party [DATE][DATE] from 5:30 - 10 pm" at bounding box center [510, 655] width 628 height 40
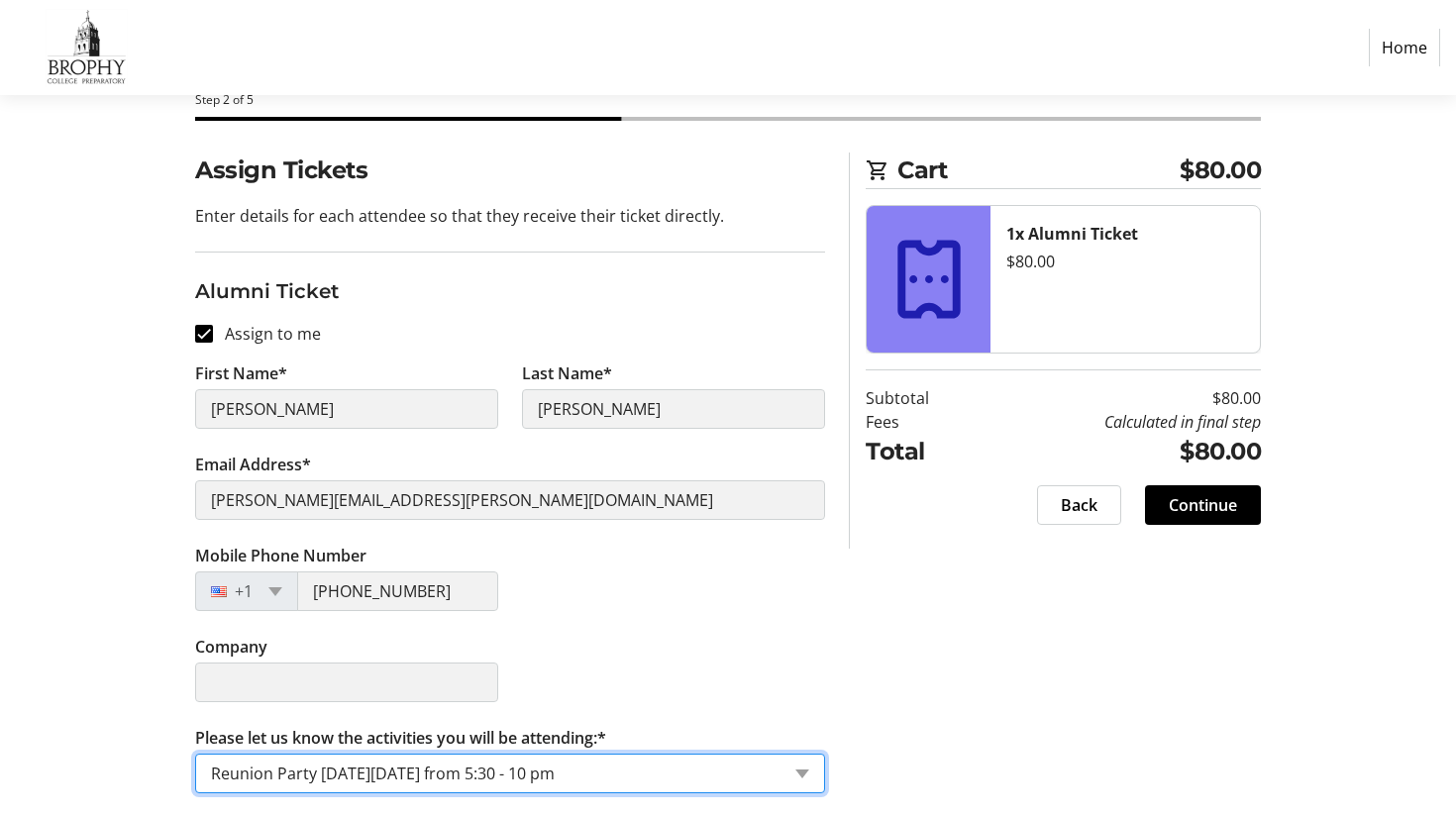
click at [610, 771] on input "Please let us know the activities you will be attending:*" at bounding box center [495, 773] width 568 height 24
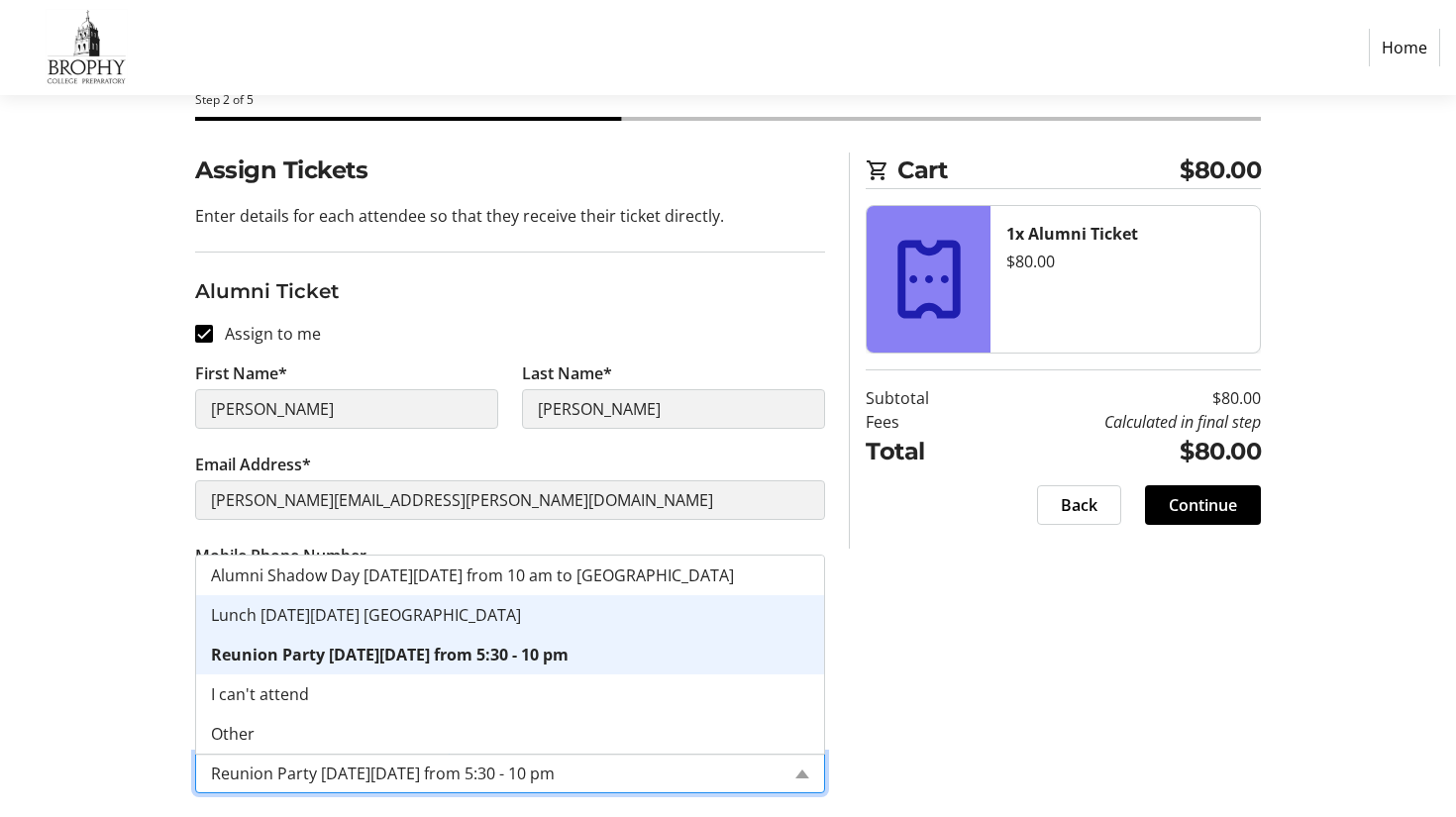
click at [532, 625] on div "Lunch [DATE][DATE] [GEOGRAPHIC_DATA]" at bounding box center [510, 615] width 628 height 40
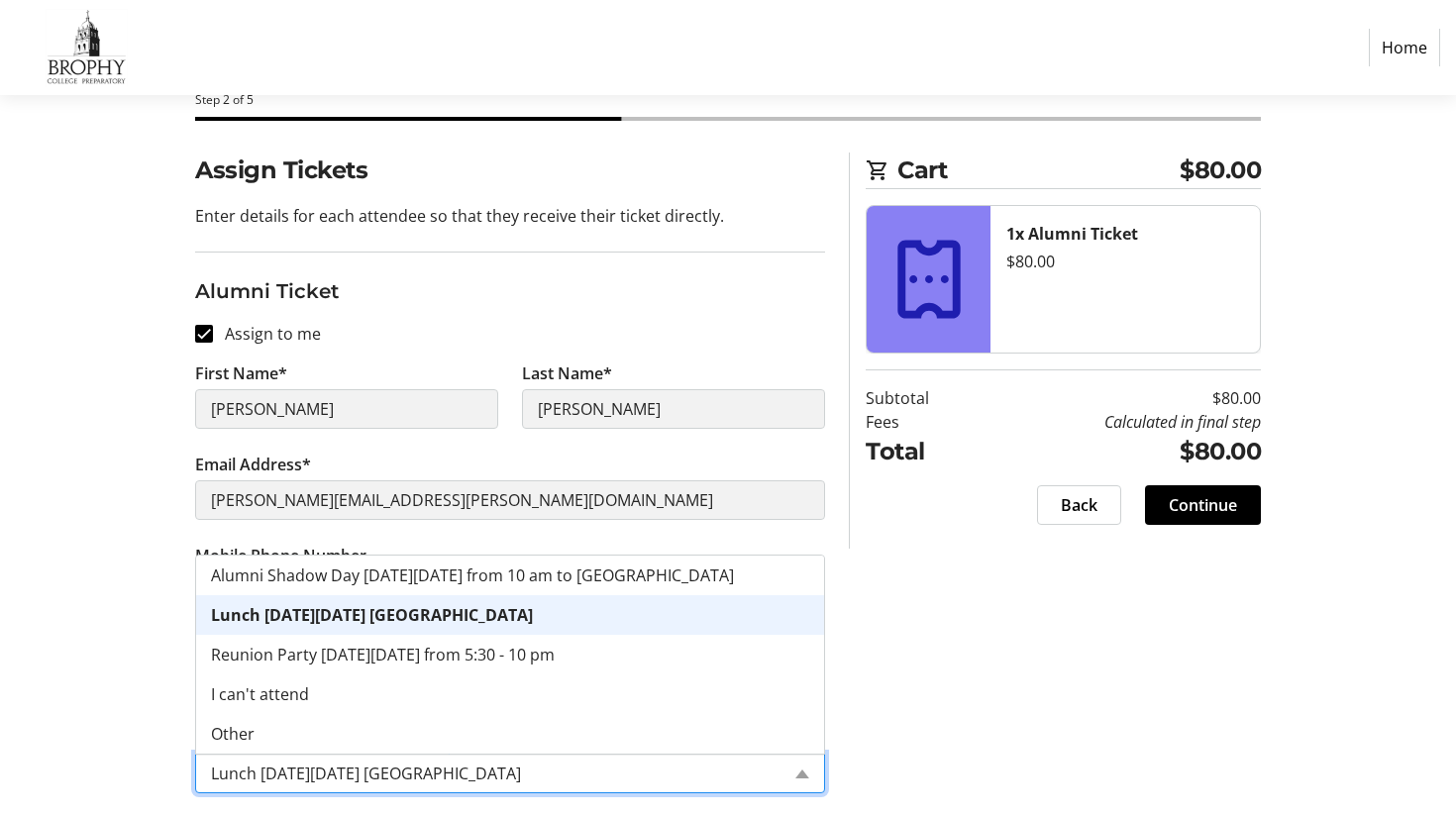
click at [582, 764] on input "Please let us know the activities you will be attending:*" at bounding box center [495, 773] width 568 height 24
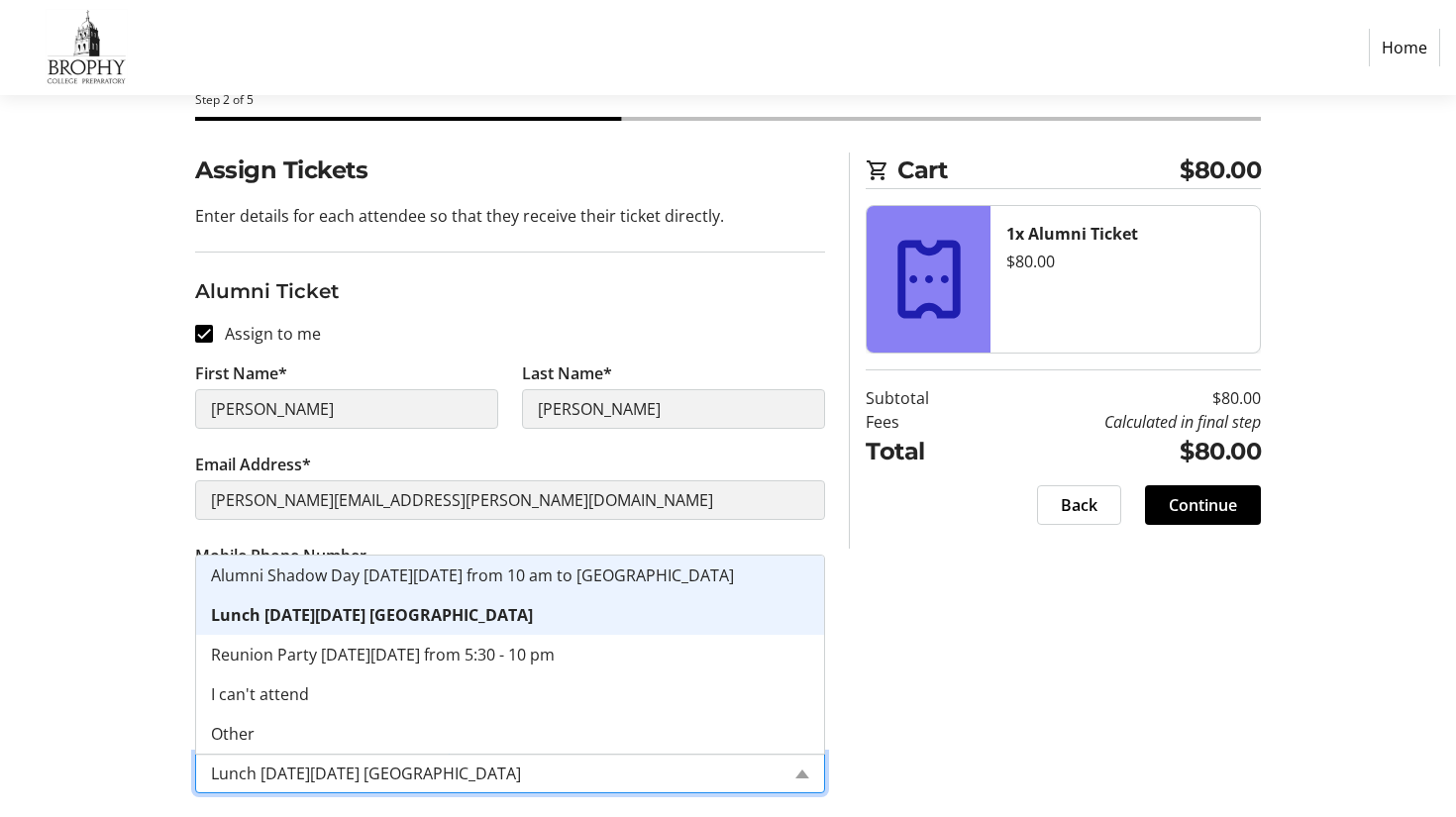
click at [540, 581] on span "Alumni Shadow Day [DATE][DATE] from 10 am to [GEOGRAPHIC_DATA]" at bounding box center [472, 575] width 523 height 22
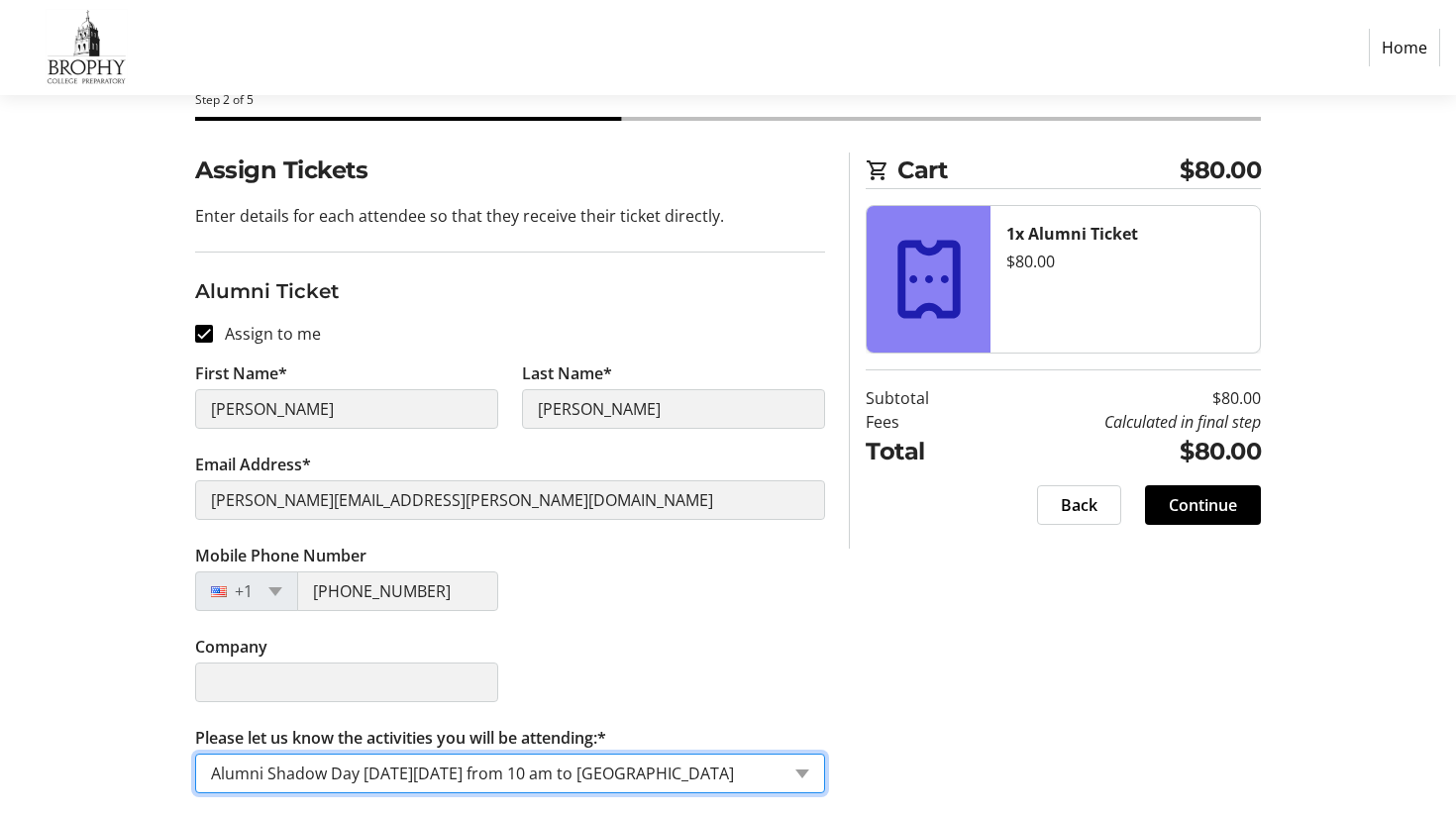
click at [539, 759] on div "Please let us know the activities you will be attending: × Alumni Shadow Day [D…" at bounding box center [487, 773] width 583 height 38
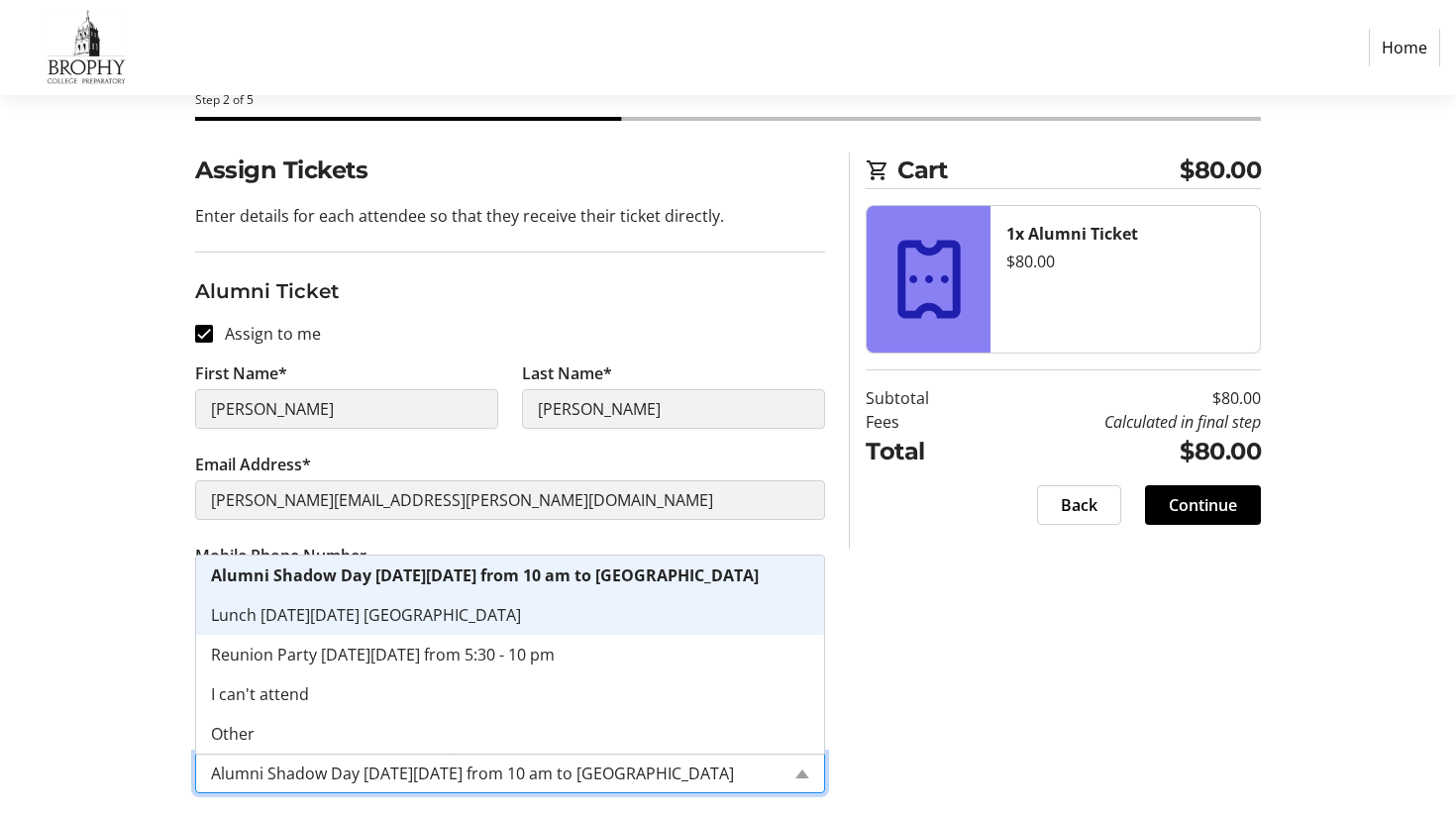
click at [489, 603] on div "Lunch [DATE][DATE] [GEOGRAPHIC_DATA]" at bounding box center [510, 615] width 628 height 40
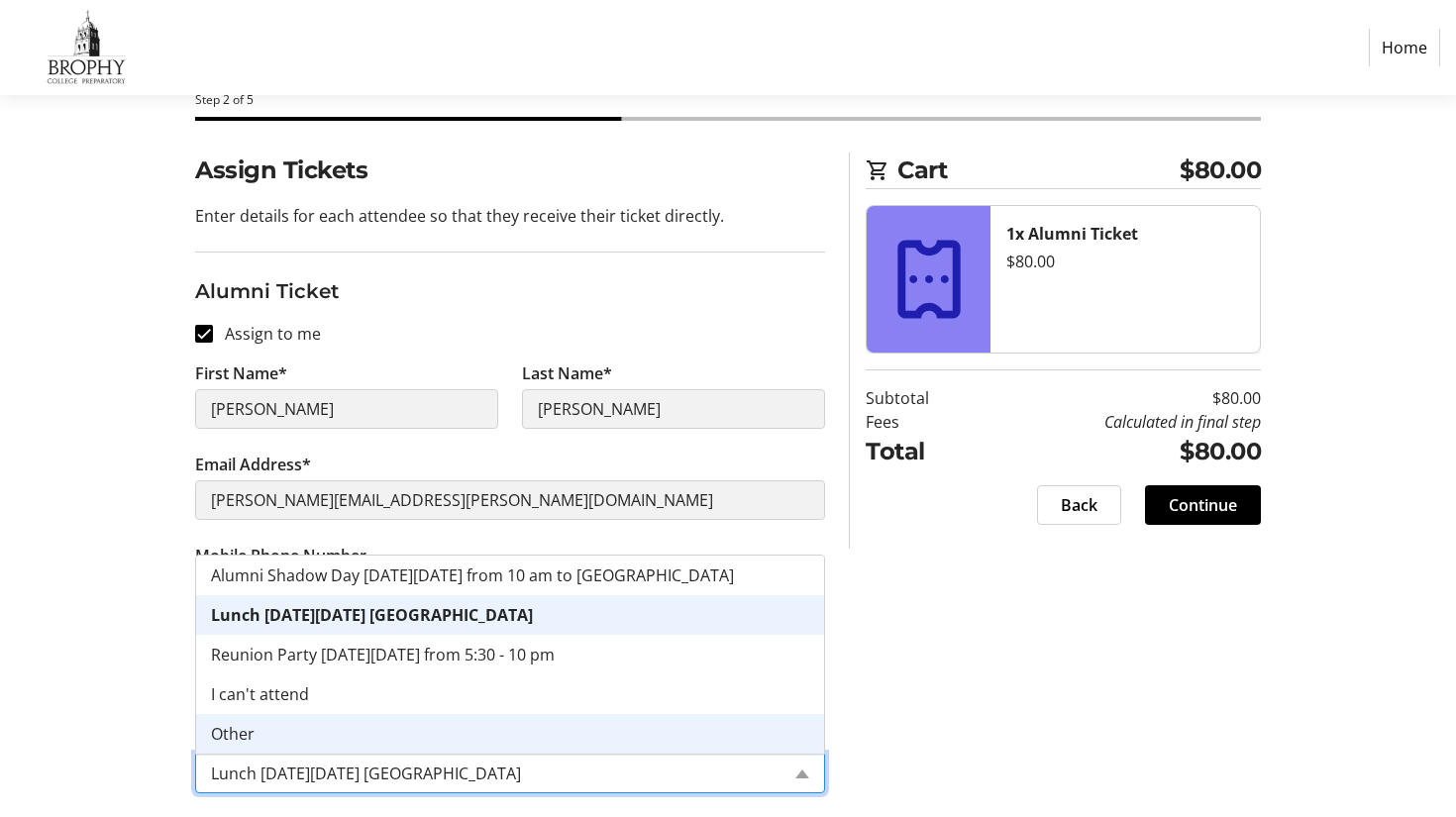
click at [544, 753] on ng-select "Please let us know the activities you will be attending: × Lunch [DATE][DATE] N…" at bounding box center [510, 773] width 630 height 40
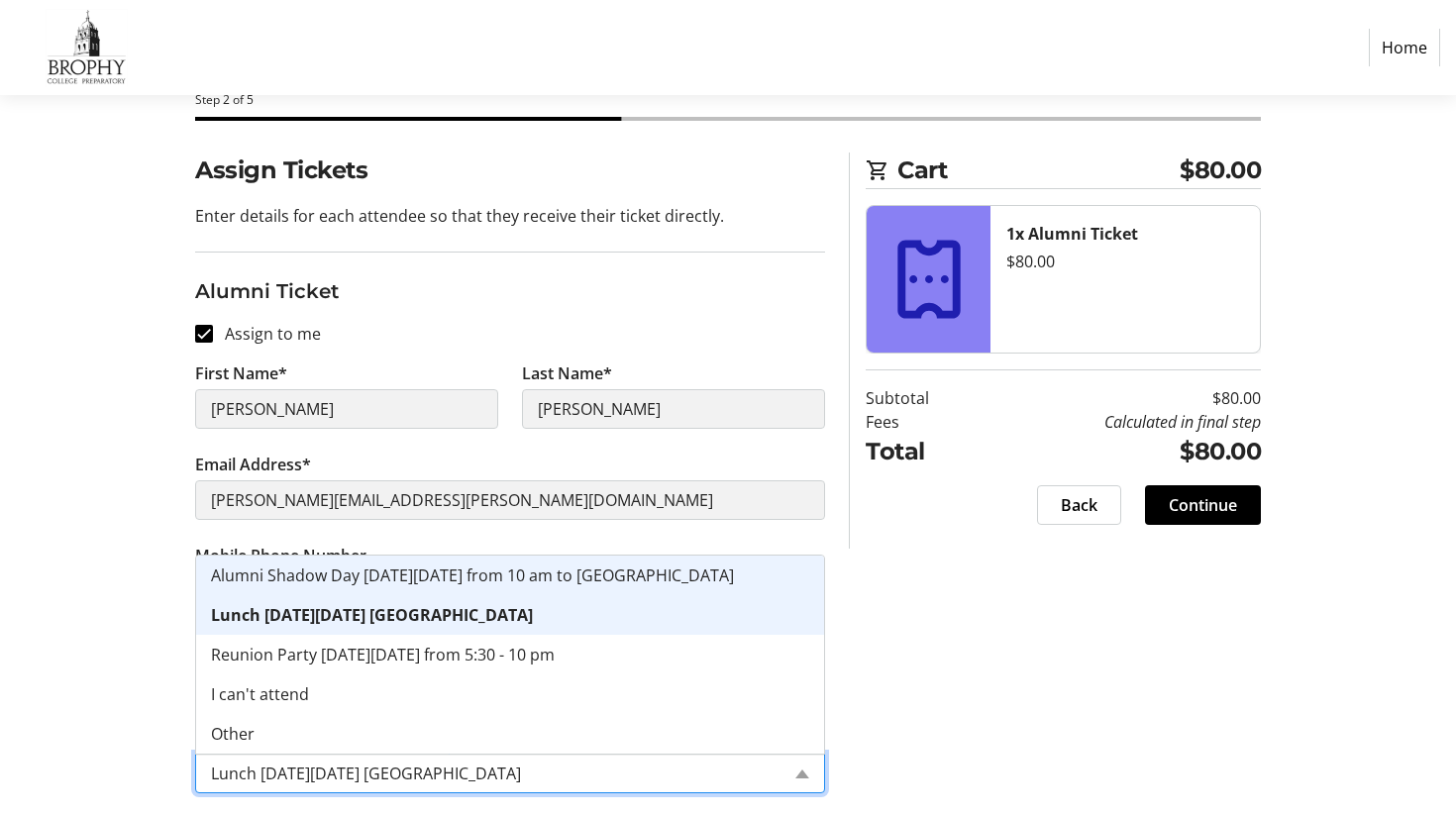
click at [441, 577] on span "Alumni Shadow Day [DATE][DATE] from 10 am to [GEOGRAPHIC_DATA]" at bounding box center [472, 575] width 523 height 22
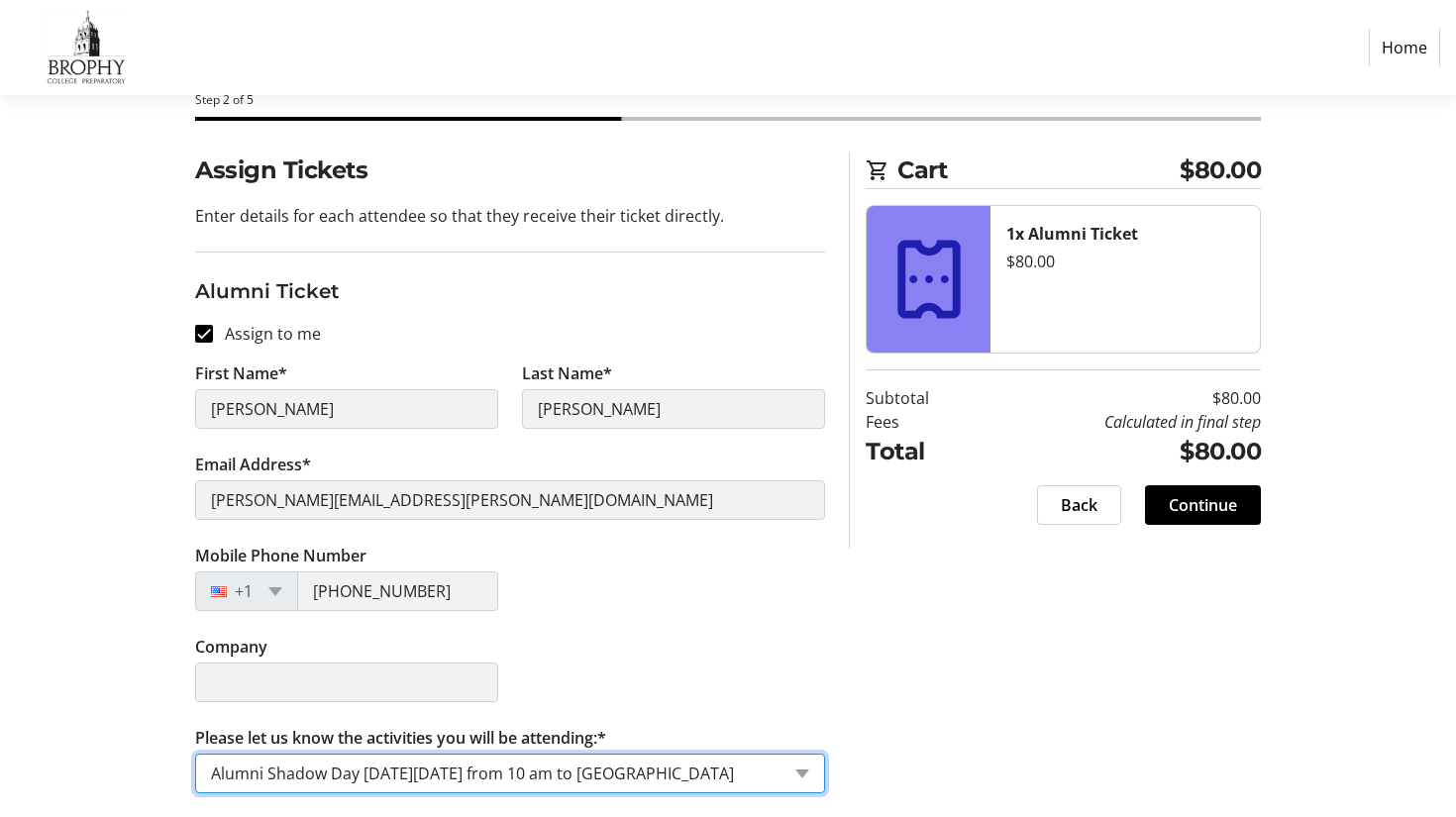
click at [765, 768] on input "Please let us know the activities you will be attending:*" at bounding box center [495, 773] width 568 height 24
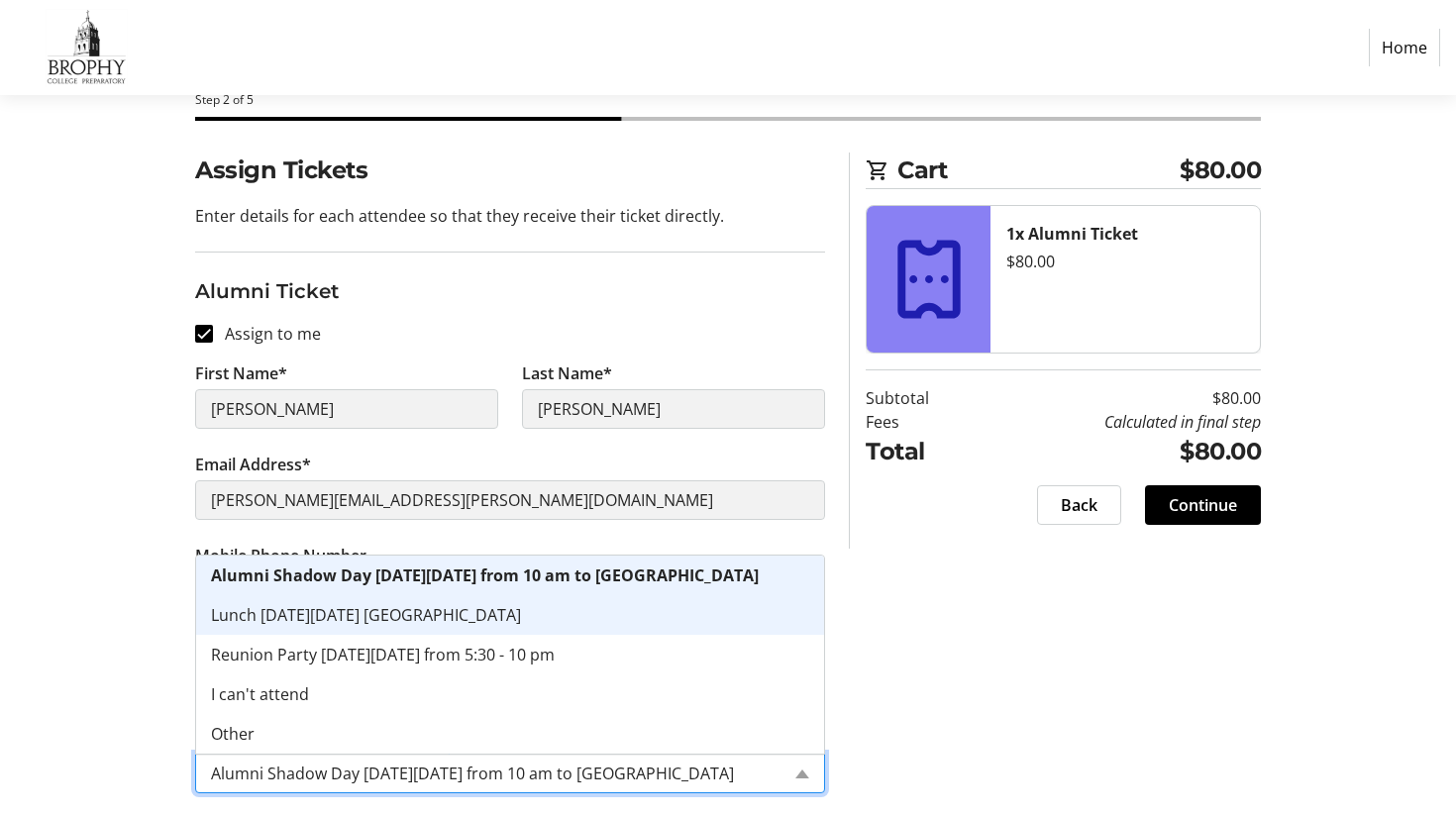
click at [611, 618] on div "Lunch [DATE][DATE] [GEOGRAPHIC_DATA]" at bounding box center [510, 615] width 628 height 40
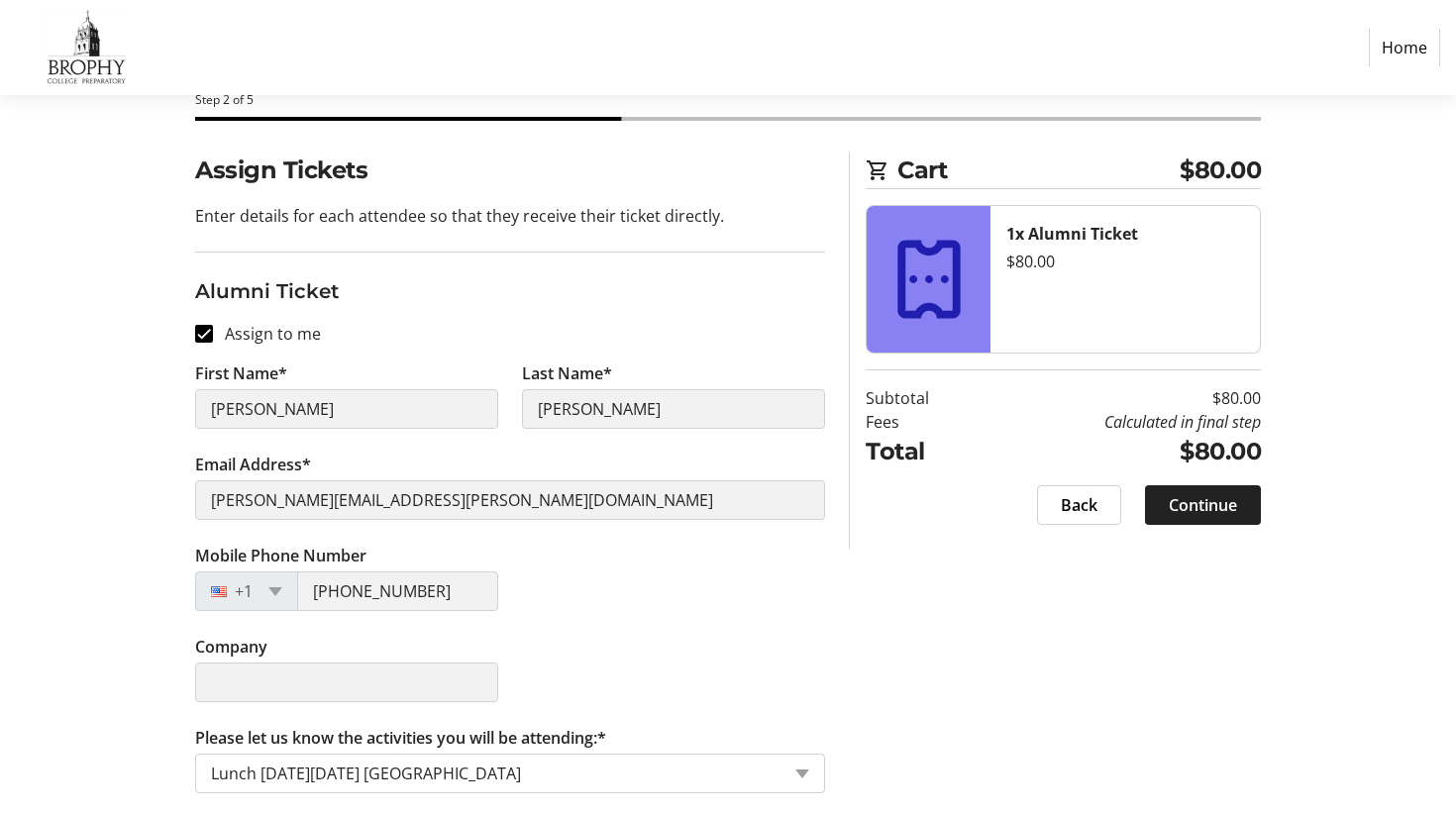
click at [1195, 505] on span "Continue" at bounding box center [1203, 505] width 69 height 24
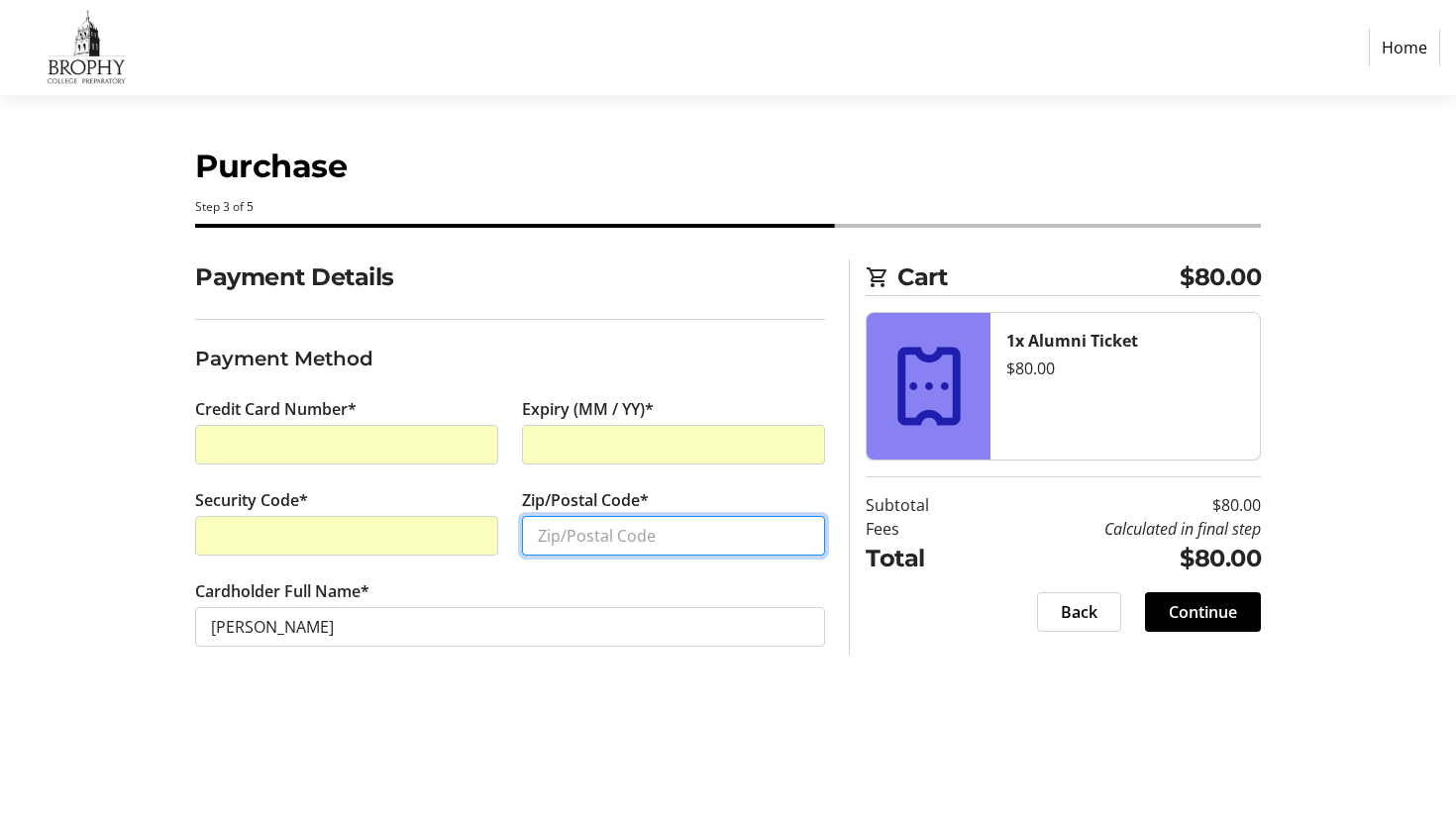
click at [568, 537] on input "Zip/Postal Code*" at bounding box center [674, 536] width 303 height 40
type input "10552"
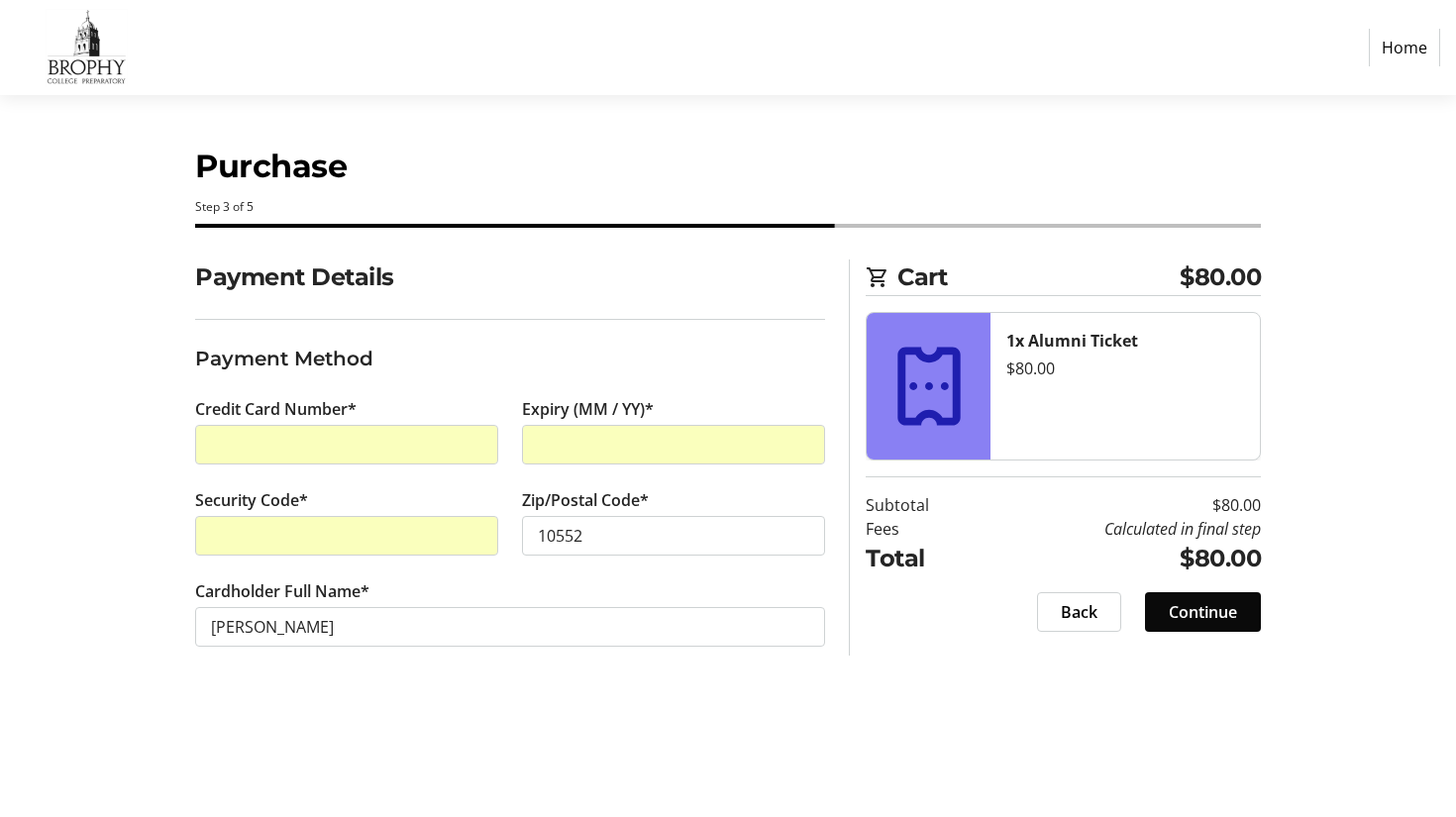
click at [1207, 618] on span "Continue" at bounding box center [1203, 612] width 69 height 24
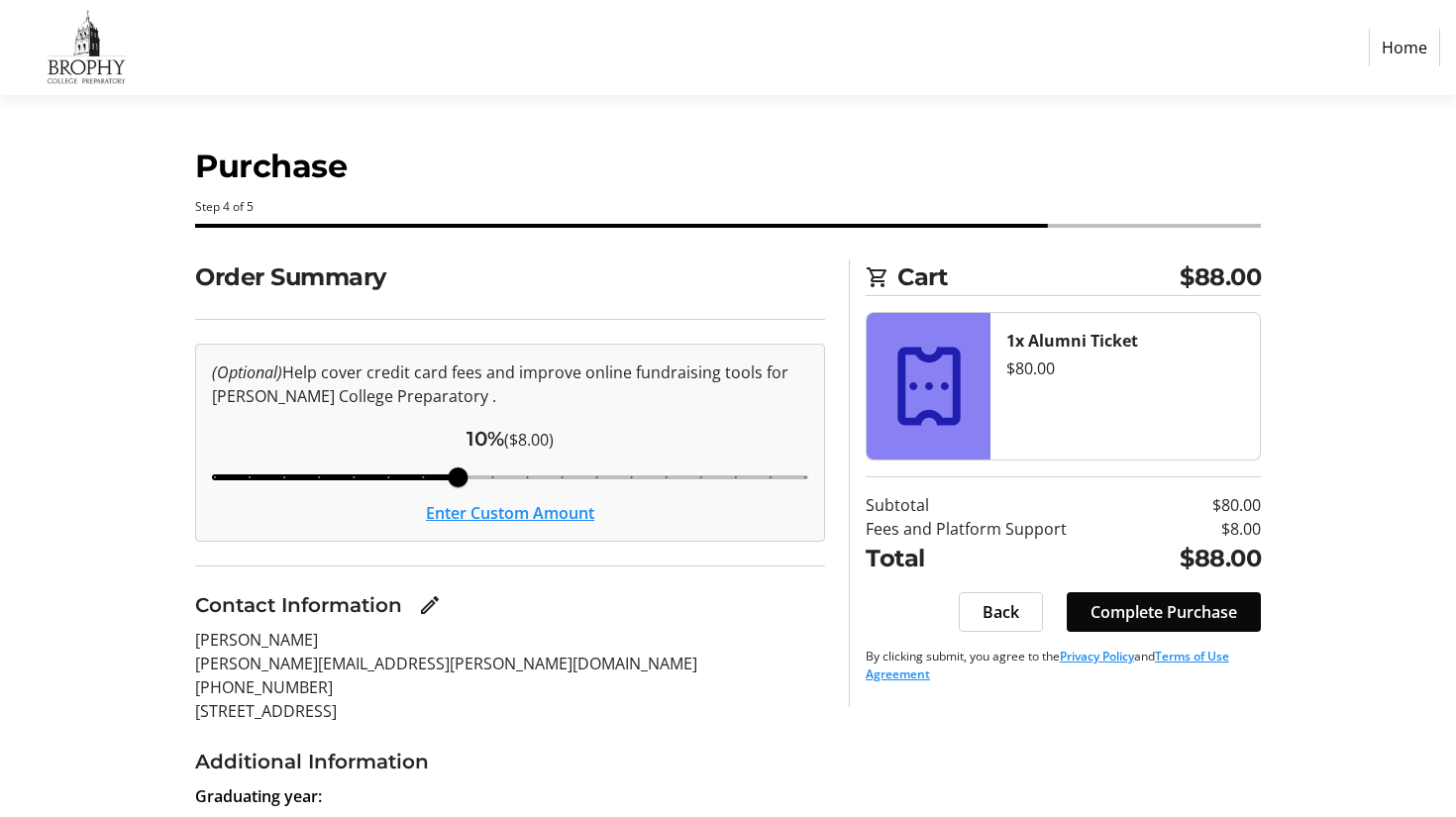
click at [1165, 613] on span "Complete Purchase" at bounding box center [1163, 612] width 146 height 24
